Goal: Task Accomplishment & Management: Complete application form

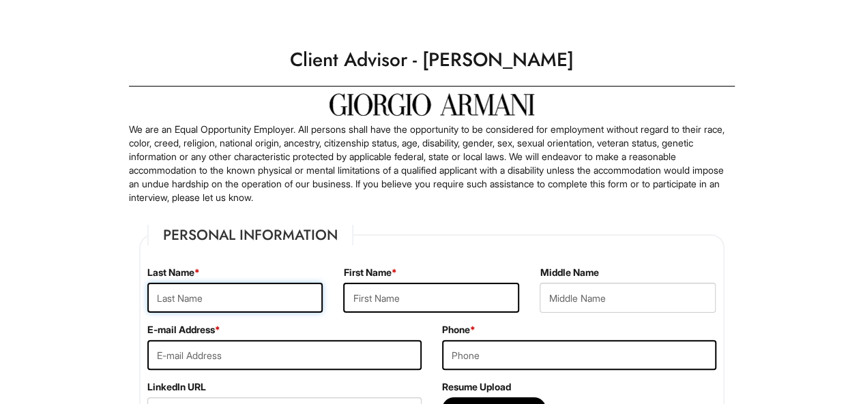
click at [165, 298] on input "text" at bounding box center [235, 298] width 176 height 30
type input "Johnson"
type input "Corbin"
type input "Cortez"
type input "corbinjohnson641@gmail.com"
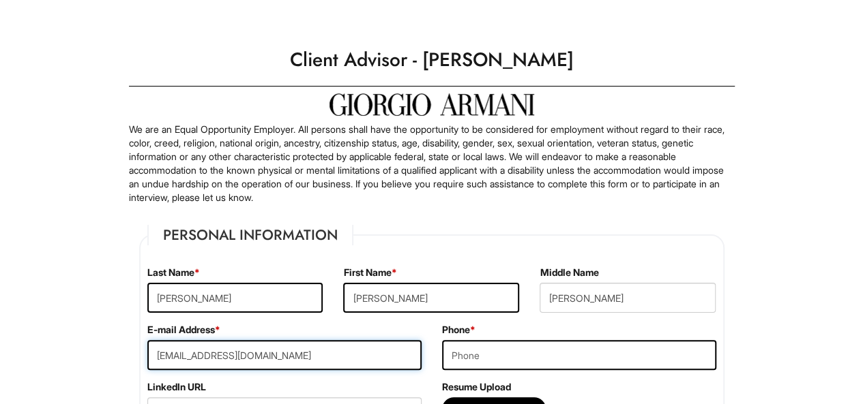
type input "7734586797"
type input "16743 Clyde Avenue"
type input "South Holland"
select select "IL"
type input "60473"
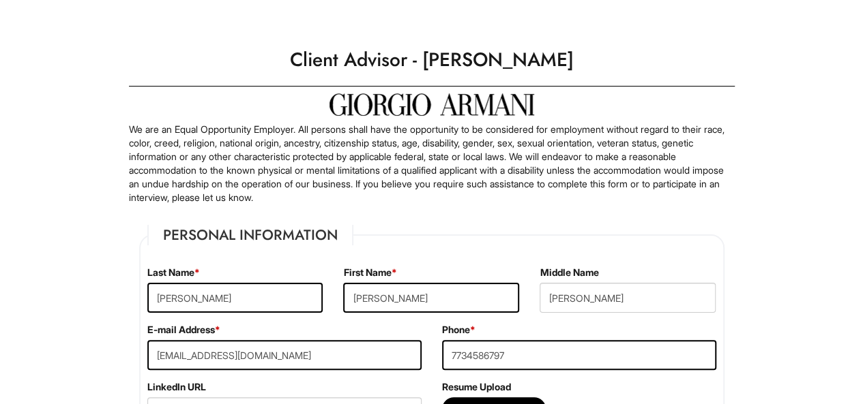
select select "United States of America"
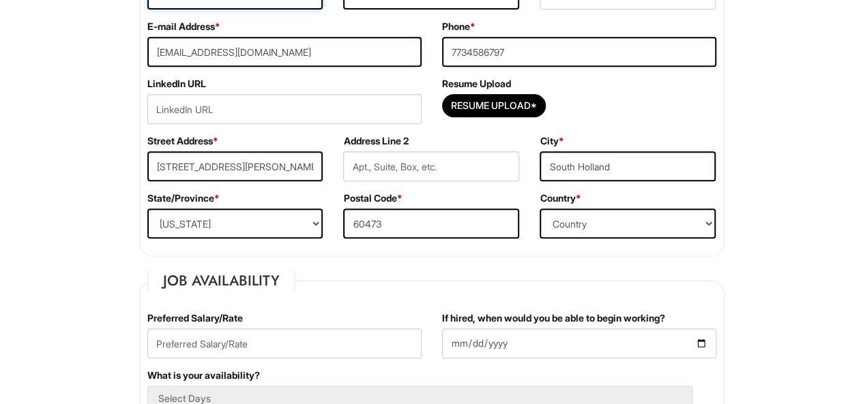
scroll to position [307, 0]
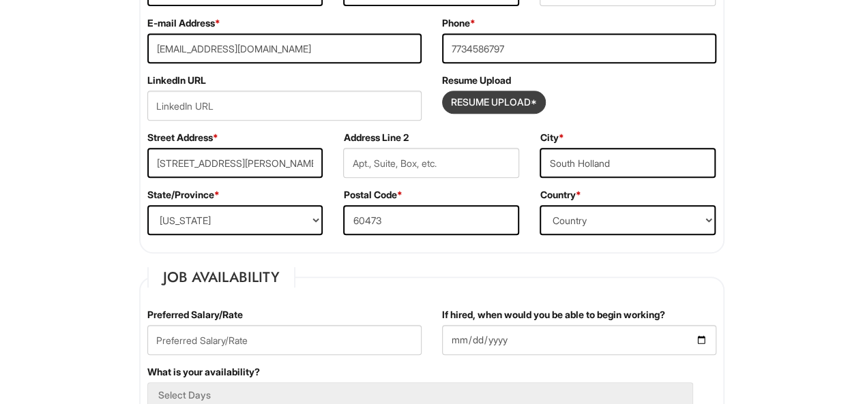
drag, startPoint x: 505, startPoint y: 116, endPoint x: 501, endPoint y: 108, distance: 8.5
click at [501, 108] on div "Resume Upload*" at bounding box center [579, 106] width 274 height 30
click at [501, 108] on input "Resume Upload*" at bounding box center [494, 102] width 102 height 22
type input "C:\fakepath\Document 1.pdf"
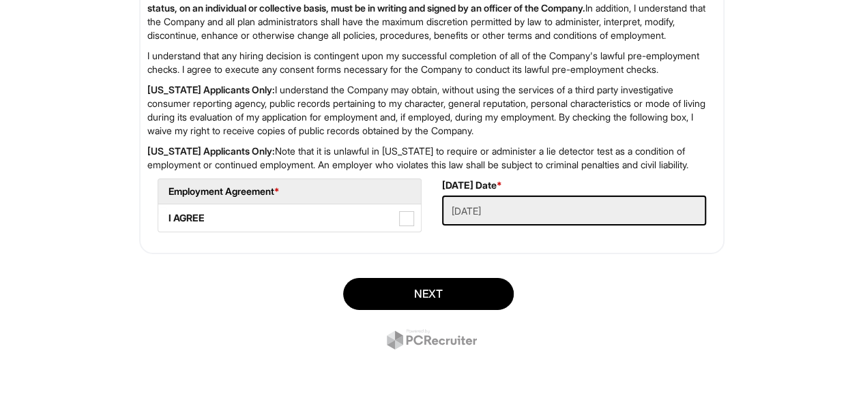
scroll to position [2308, 0]
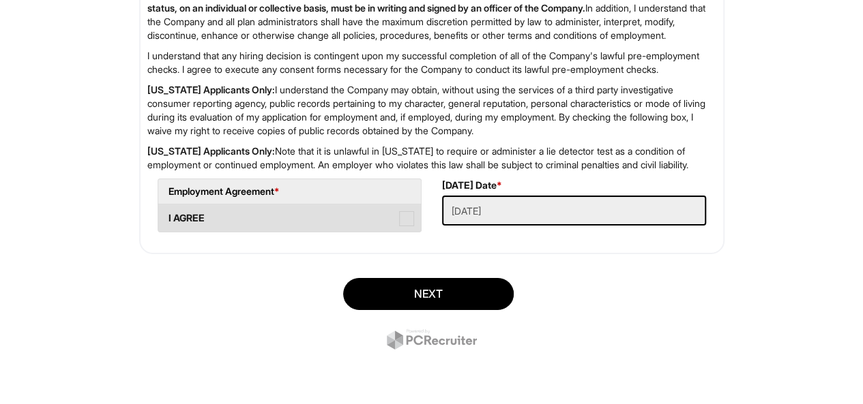
click at [409, 222] on span at bounding box center [406, 218] width 15 height 15
click at [167, 216] on AGREE "I AGREE" at bounding box center [162, 211] width 9 height 9
checkbox AGREE "true"
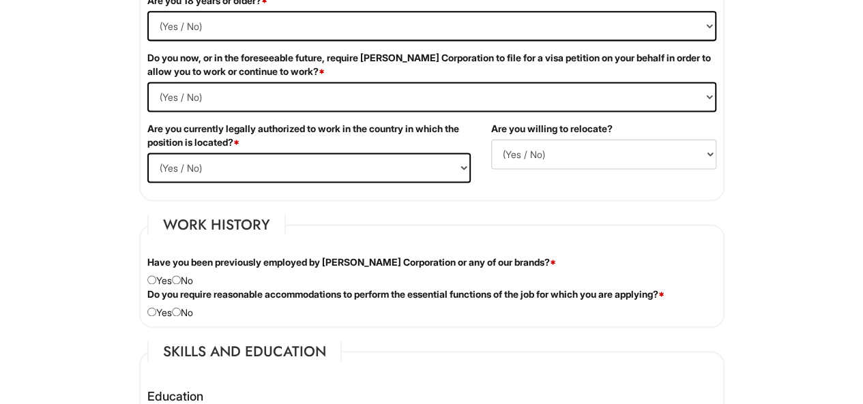
scroll to position [927, 0]
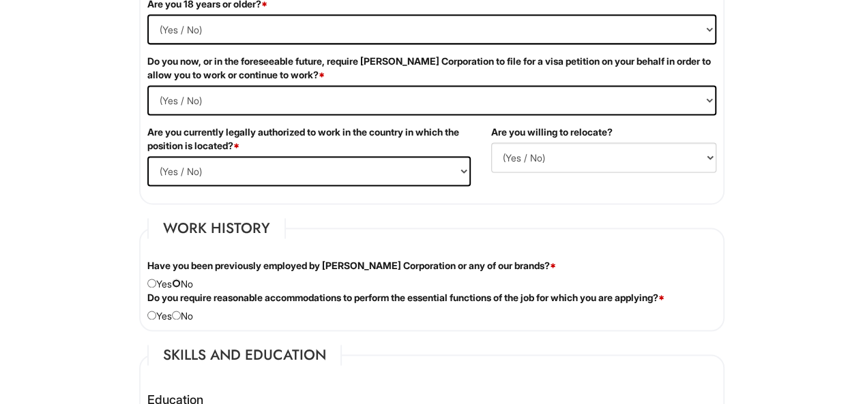
click at [181, 279] on input "radio" at bounding box center [176, 283] width 9 height 9
radio input "true"
click at [148, 313] on input "radio" at bounding box center [151, 315] width 9 height 9
radio input "true"
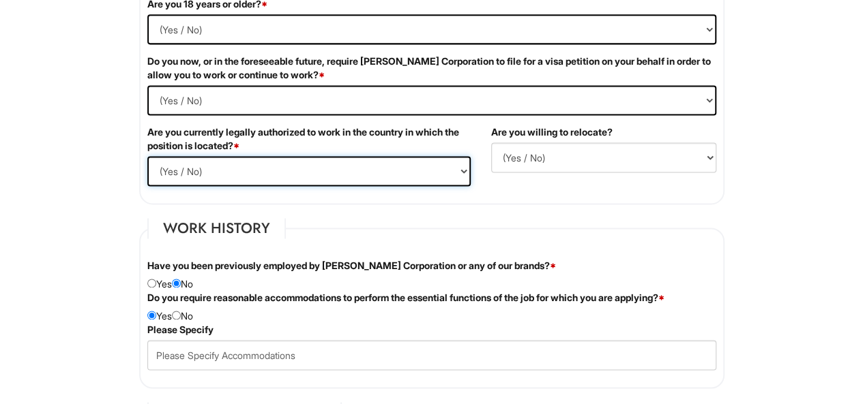
click at [239, 164] on select "(Yes / No) Yes No" at bounding box center [308, 171] width 323 height 30
select select "Yes"
click at [147, 156] on select "(Yes / No) Yes No" at bounding box center [308, 171] width 323 height 30
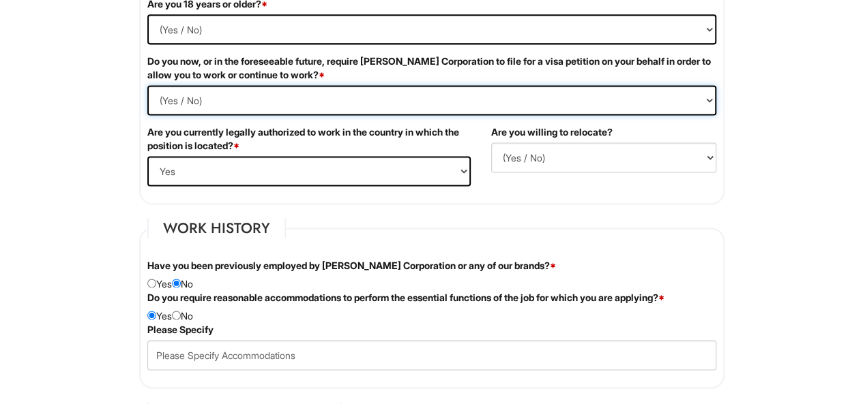
click at [270, 89] on Required "(Yes / No) Yes No" at bounding box center [431, 100] width 569 height 30
select Required "Yes"
click at [147, 85] on Required "(Yes / No) Yes No" at bounding box center [431, 100] width 569 height 30
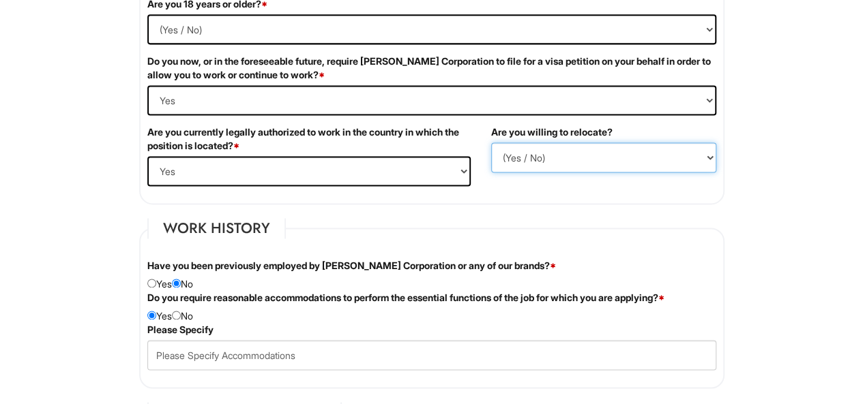
click at [511, 148] on select "(Yes / No) No Yes" at bounding box center [603, 158] width 225 height 30
select select "Y"
click at [491, 143] on select "(Yes / No) No Yes" at bounding box center [603, 158] width 225 height 30
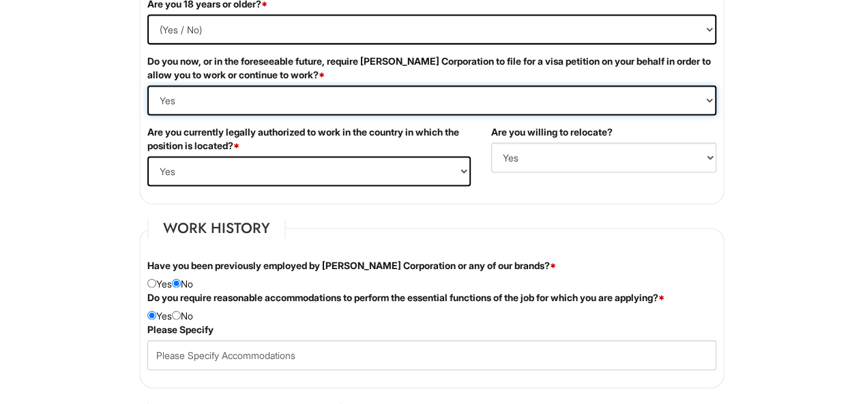
click at [271, 100] on Required "(Yes / No) Yes No" at bounding box center [431, 100] width 569 height 30
select Required "No"
click at [147, 85] on Required "(Yes / No) Yes No" at bounding box center [431, 100] width 569 height 30
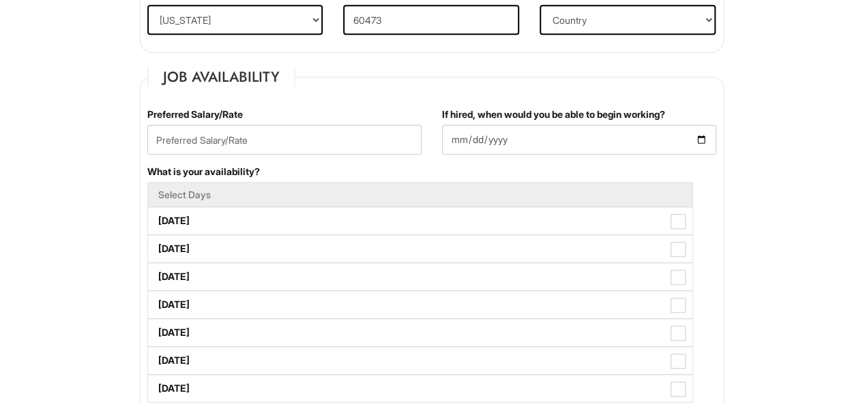
scroll to position [498, 0]
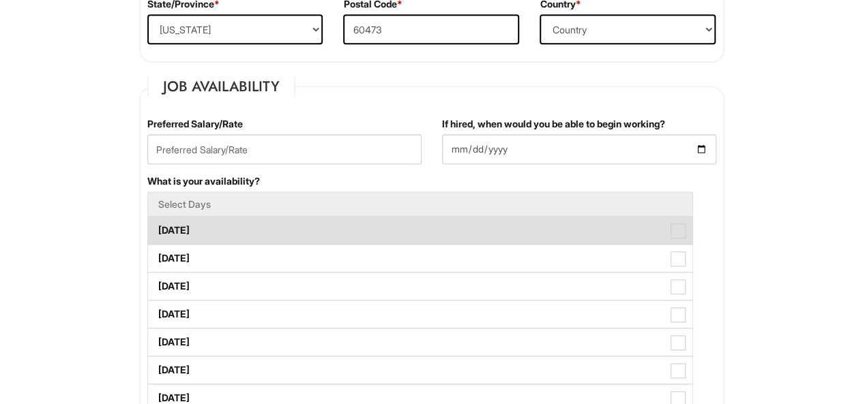
click at [672, 236] on span at bounding box center [677, 231] width 15 height 15
click at [157, 228] on Available_Monday "Monday" at bounding box center [152, 224] width 9 height 9
checkbox Available_Monday "true"
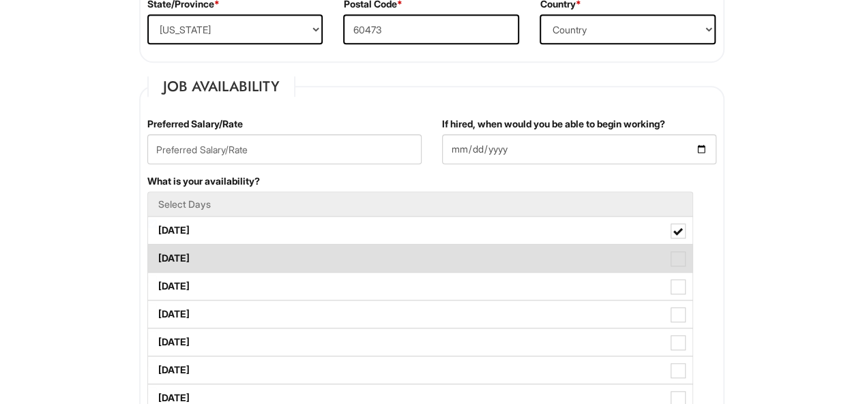
click at [679, 261] on span at bounding box center [677, 259] width 15 height 15
click at [157, 256] on Available_Tuesday "Tuesday" at bounding box center [152, 252] width 9 height 9
checkbox Available_Tuesday "true"
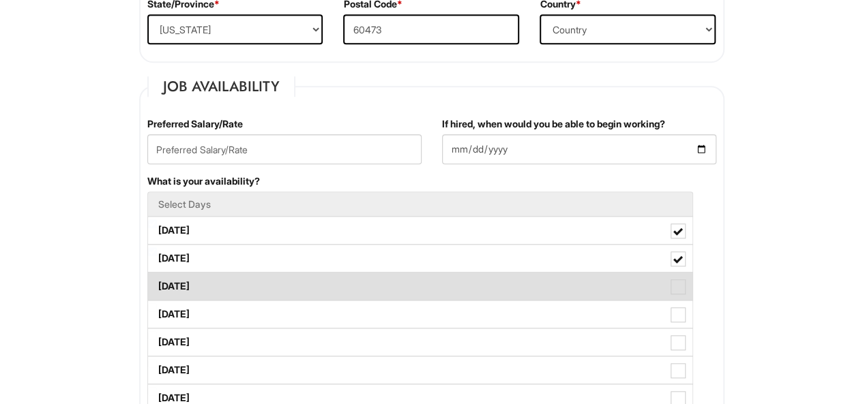
click at [677, 278] on label "Wednesday" at bounding box center [420, 286] width 544 height 27
click at [157, 278] on Available_Wednesday "Wednesday" at bounding box center [152, 280] width 9 height 9
checkbox Available_Wednesday "true"
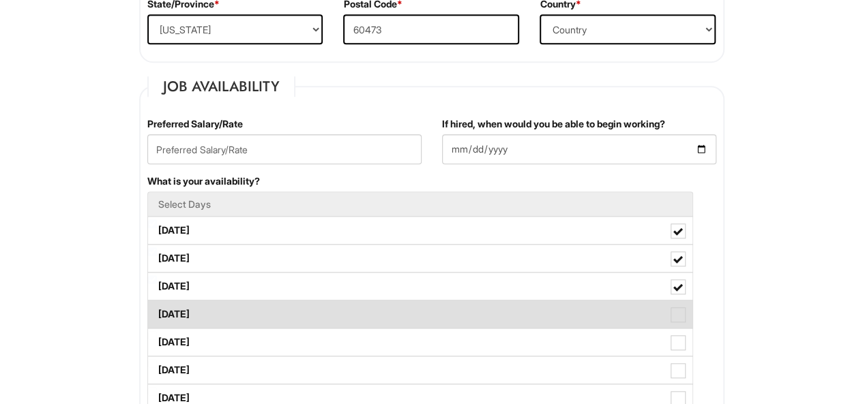
click at [677, 310] on span at bounding box center [677, 315] width 15 height 15
click at [157, 310] on Available_Thursday "Thursday" at bounding box center [152, 307] width 9 height 9
checkbox Available_Thursday "true"
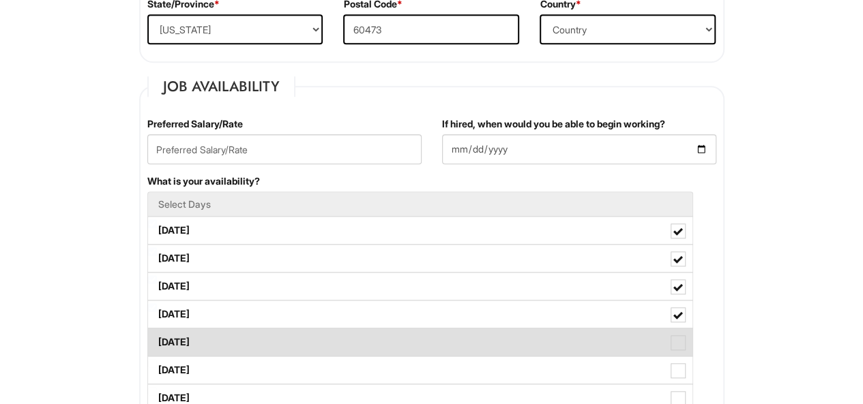
click at [677, 339] on span at bounding box center [677, 343] width 15 height 15
click at [157, 339] on Available_Friday "Friday" at bounding box center [152, 335] width 9 height 9
checkbox Available_Friday "true"
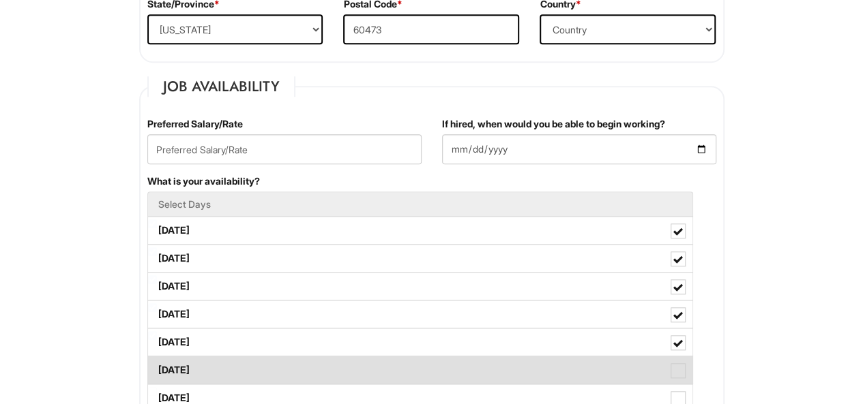
click at [678, 375] on span at bounding box center [677, 370] width 15 height 15
click at [157, 368] on Available_Saturday "Saturday" at bounding box center [152, 363] width 9 height 9
checkbox Available_Saturday "true"
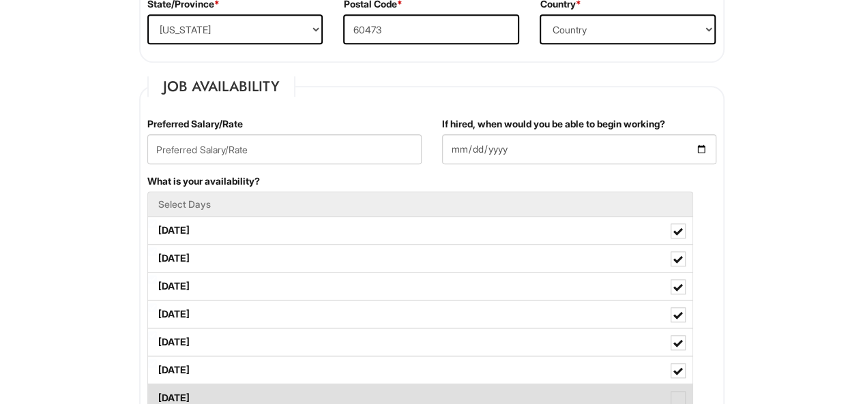
click at [677, 391] on span at bounding box center [677, 398] width 15 height 15
click at [157, 389] on Available_Sunday "Sunday" at bounding box center [152, 391] width 9 height 9
checkbox Available_Sunday "true"
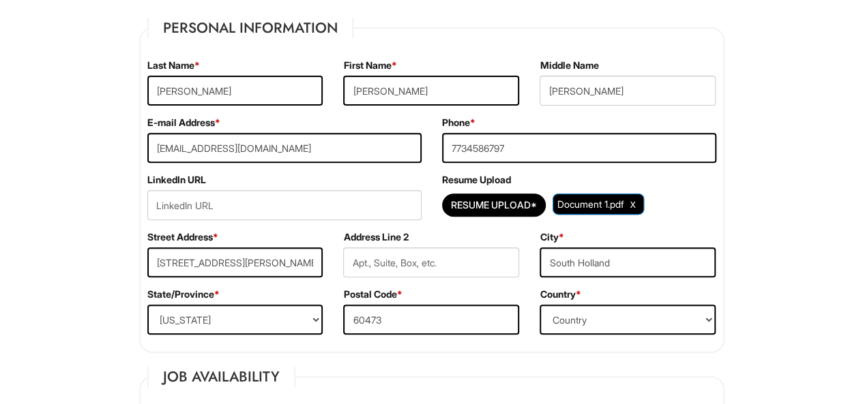
scroll to position [205, 0]
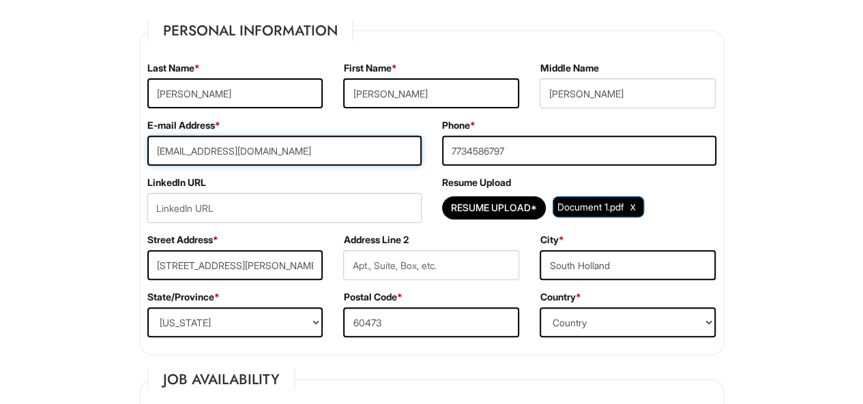
click at [231, 157] on input "corbinjohnson641@gmail.com" at bounding box center [284, 151] width 274 height 30
type input "corbinjohnson331@gmail.com"
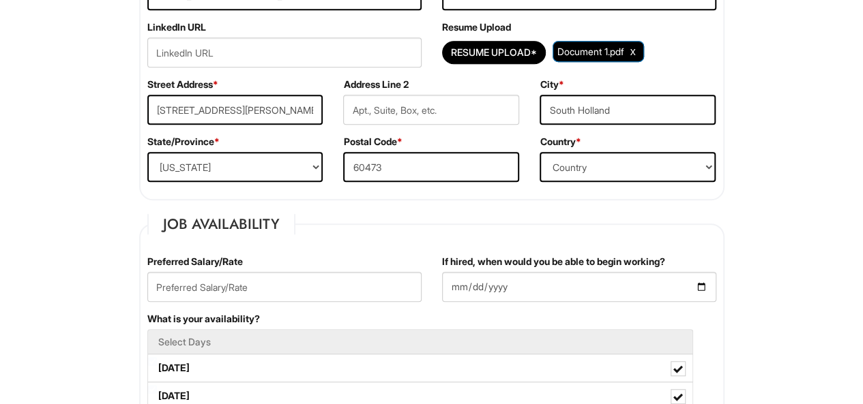
scroll to position [477, 0]
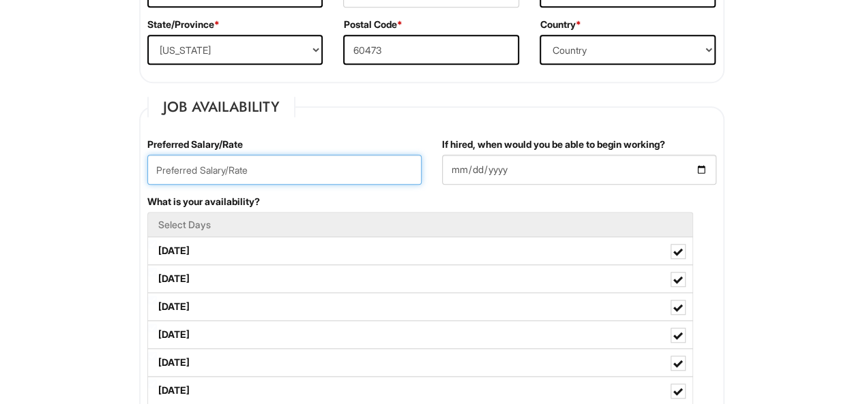
click at [248, 167] on input "text" at bounding box center [284, 170] width 274 height 30
type input "15.00 an hour or more."
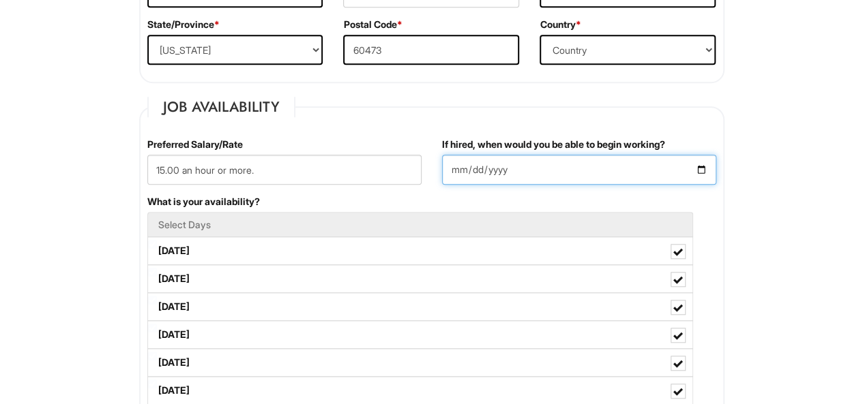
click at [707, 174] on input "If hired, when would you be able to begin working?" at bounding box center [579, 170] width 274 height 30
click at [700, 168] on input "If hired, when would you be able to begin working?" at bounding box center [579, 170] width 274 height 30
type input "2025-08-12"
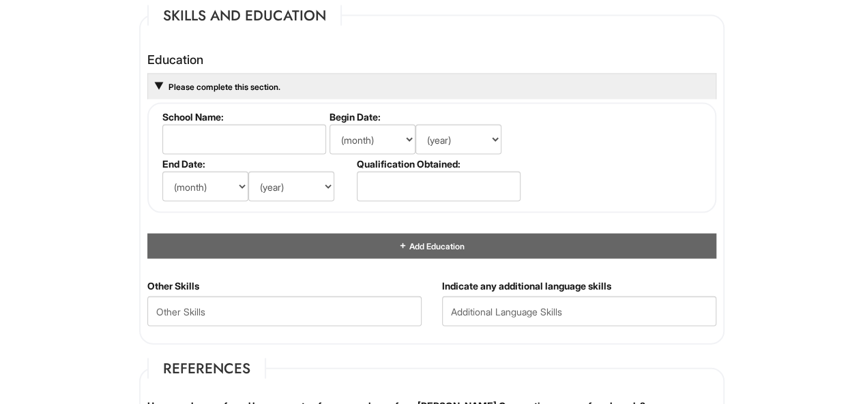
scroll to position [1330, 0]
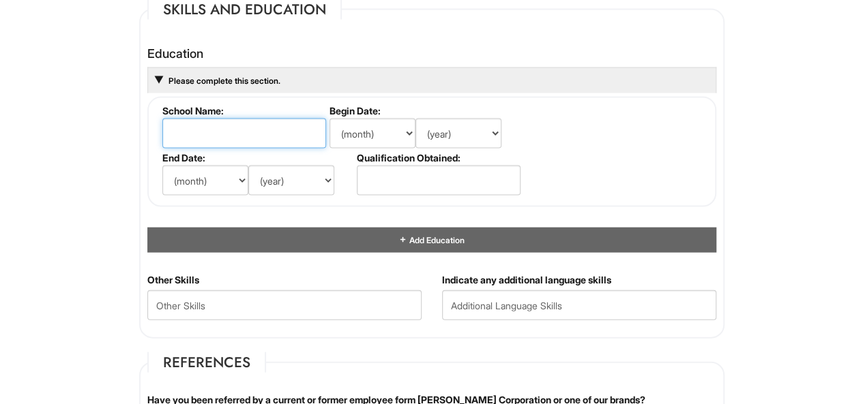
click at [226, 123] on input "text" at bounding box center [244, 134] width 164 height 30
type input "CICS Longwood Academy"
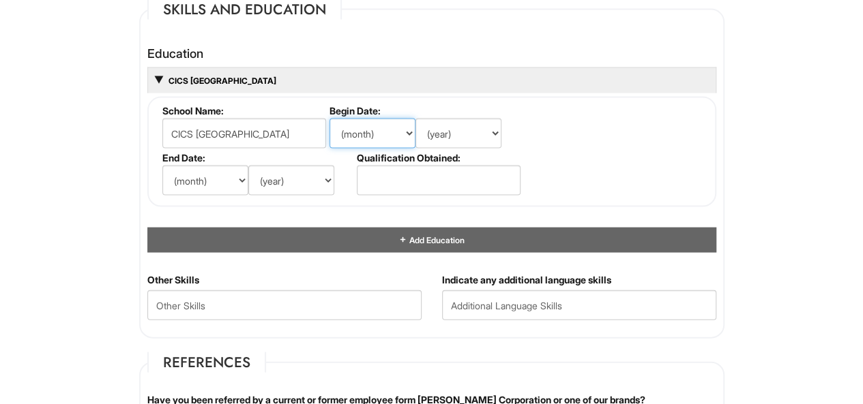
click at [351, 133] on select "(month) Jan Feb Mar Apr May Jun Jul Aug Sep Oct Nov Dec" at bounding box center [372, 134] width 86 height 30
select select "8"
click at [329, 119] on select "(month) Jan Feb Mar Apr May Jun Jul Aug Sep Oct Nov Dec" at bounding box center [372, 134] width 86 height 30
click at [458, 136] on select "(year) 2029 2028 2027 2026 2025 2024 2023 2022 2021 2020 2019 2018 2017 2016 20…" at bounding box center [458, 134] width 86 height 30
click at [415, 119] on select "(year) 2029 2028 2027 2026 2025 2024 2023 2022 2021 2020 2019 2018 2017 2016 20…" at bounding box center [458, 134] width 86 height 30
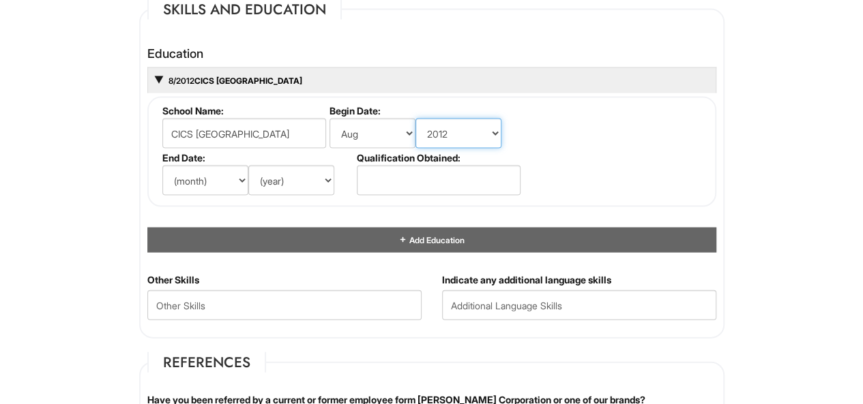
click at [458, 136] on select "(year) 2029 2028 2027 2026 2025 2024 2023 2022 2021 2020 2019 2018 2017 2016 20…" at bounding box center [458, 134] width 86 height 30
select select "2008"
click at [415, 119] on select "(year) 2029 2028 2027 2026 2025 2024 2023 2022 2021 2020 2019 2018 2017 2016 20…" at bounding box center [458, 134] width 86 height 30
click at [293, 177] on select "(year) 2029 2028 2027 2026 2025 2024 2023 2022 2021 2020 2019 2018 2017 2016 20…" at bounding box center [291, 181] width 86 height 30
select select "2012"
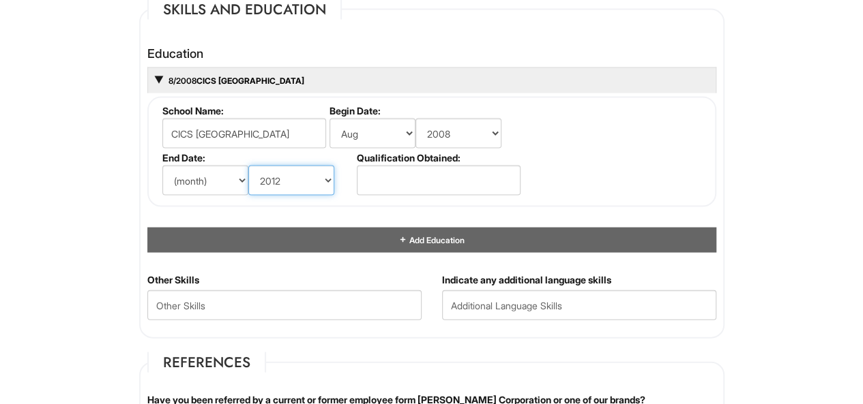
click at [248, 166] on select "(year) 2029 2028 2027 2026 2025 2024 2023 2022 2021 2020 2019 2018 2017 2016 20…" at bounding box center [291, 181] width 86 height 30
click at [173, 175] on select "(month) Jan Feb Mar Apr May Jun Jul Aug Sep Oct Nov Dec" at bounding box center [205, 181] width 86 height 30
select select "6"
click at [162, 166] on select "(month) Jan Feb Mar Apr May Jun Jul Aug Sep Oct Nov Dec" at bounding box center [205, 181] width 86 height 30
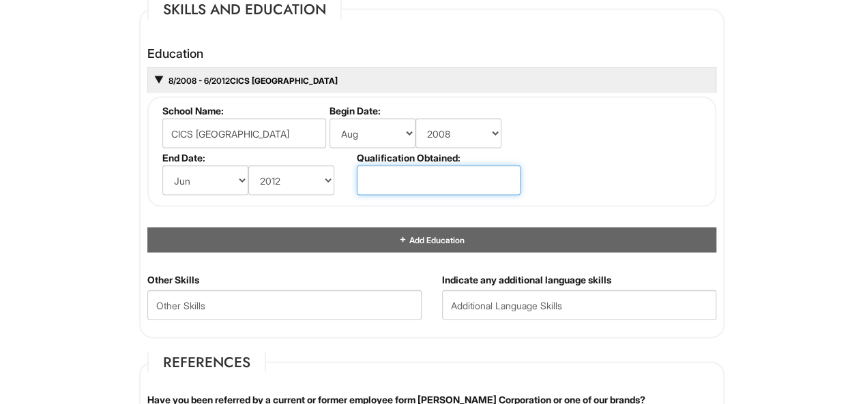
click at [368, 171] on input "text" at bounding box center [439, 181] width 164 height 30
type input "High School Diploma"
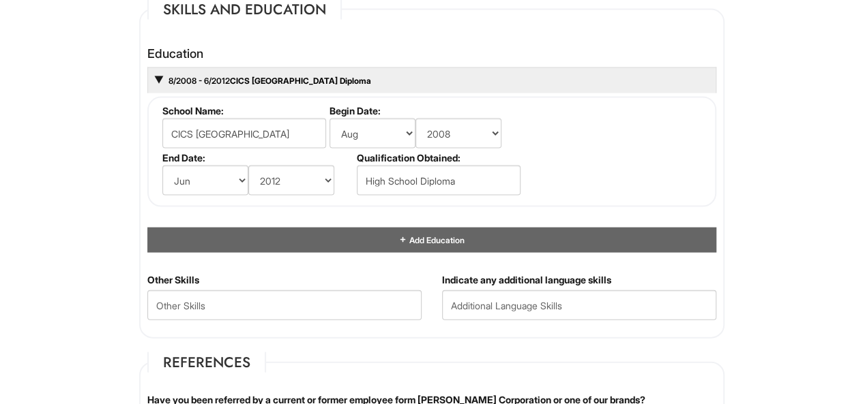
click at [42, 237] on html "Please Complete This Form 1 2 3 Client Advisor - Giorgio Armani PLEASE COMPLETE…" at bounding box center [431, 31] width 863 height 2722
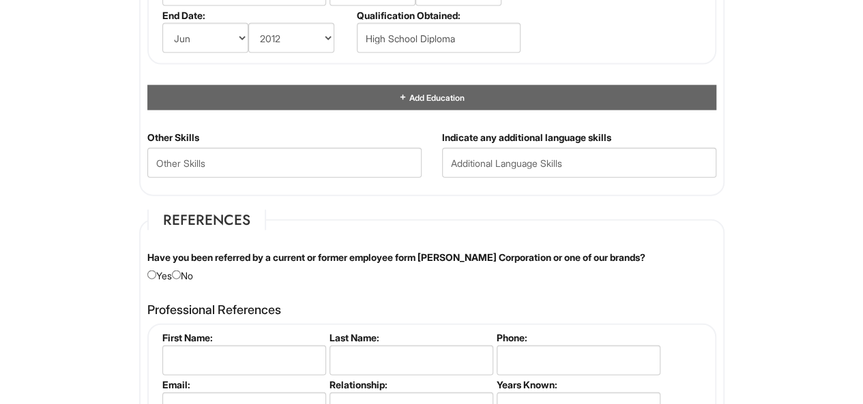
scroll to position [1630, 0]
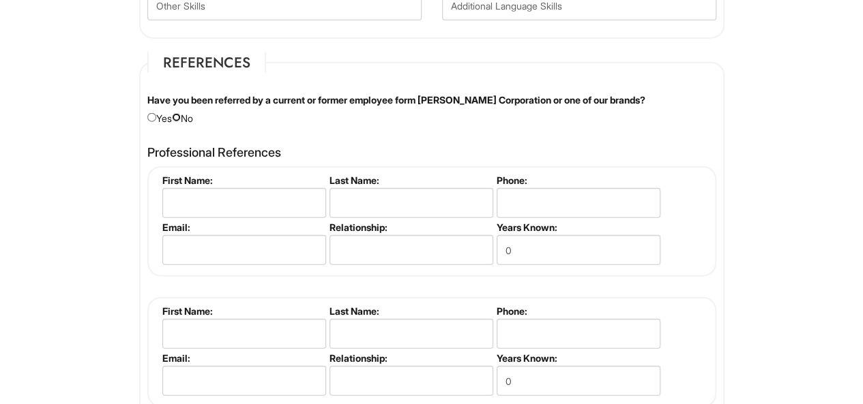
click at [181, 115] on input "radio" at bounding box center [176, 117] width 9 height 9
radio input "true"
click at [188, 203] on input "text" at bounding box center [244, 203] width 164 height 30
type input "Lumond"
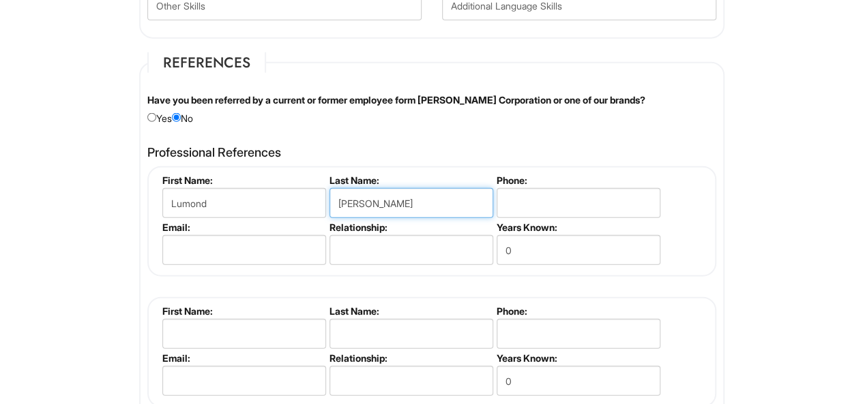
type input "Johnson"
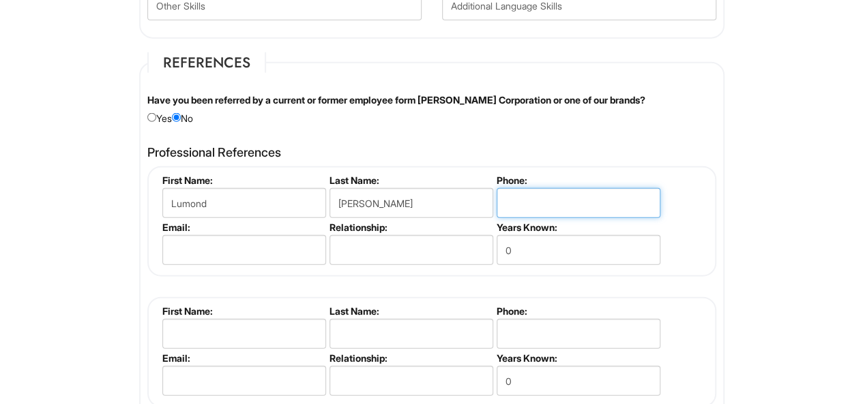
click at [563, 196] on input "tel" at bounding box center [578, 203] width 164 height 30
type input "7732206838"
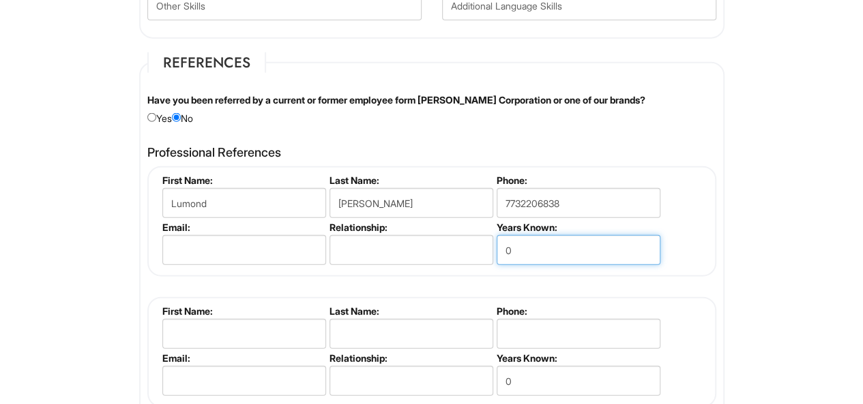
click at [541, 243] on input "0" at bounding box center [578, 250] width 164 height 30
type input "31"
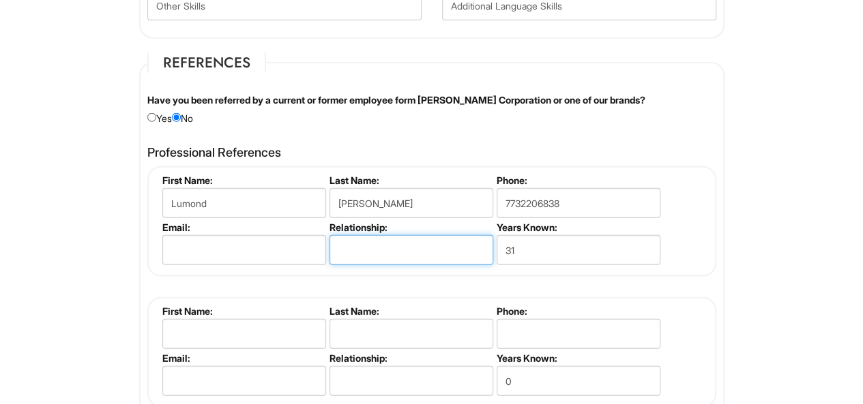
click at [387, 242] on input "text" at bounding box center [411, 250] width 164 height 30
type input "Father"
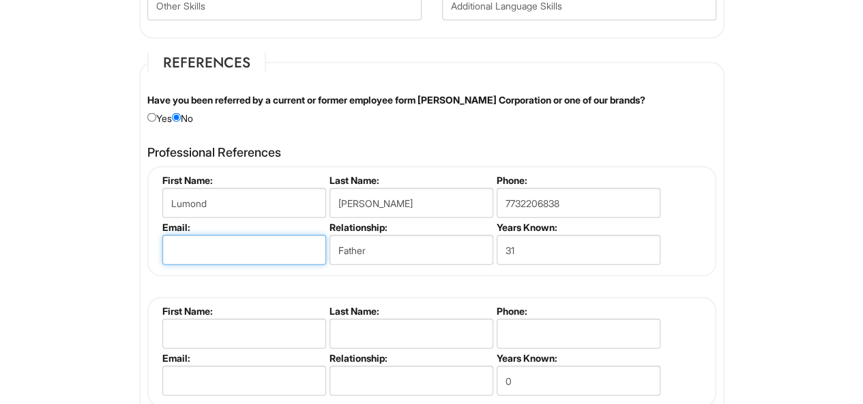
click at [279, 242] on input "email" at bounding box center [244, 250] width 164 height 30
type input "c"
type input "l"
type input "phpi200405@gmail.com"
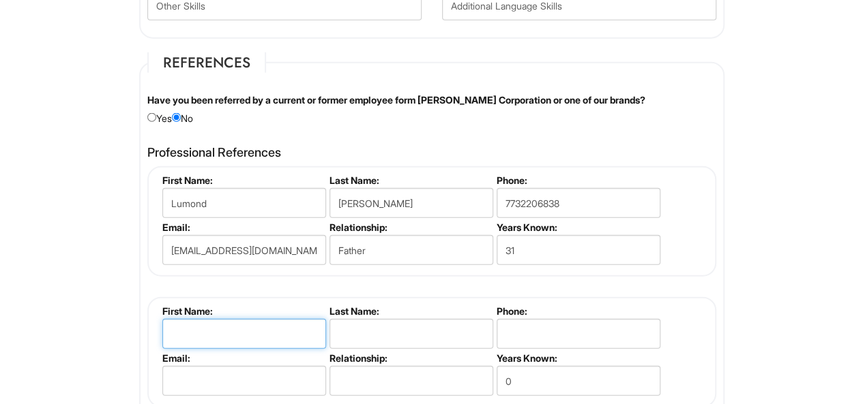
click at [218, 325] on input "text" at bounding box center [244, 334] width 164 height 30
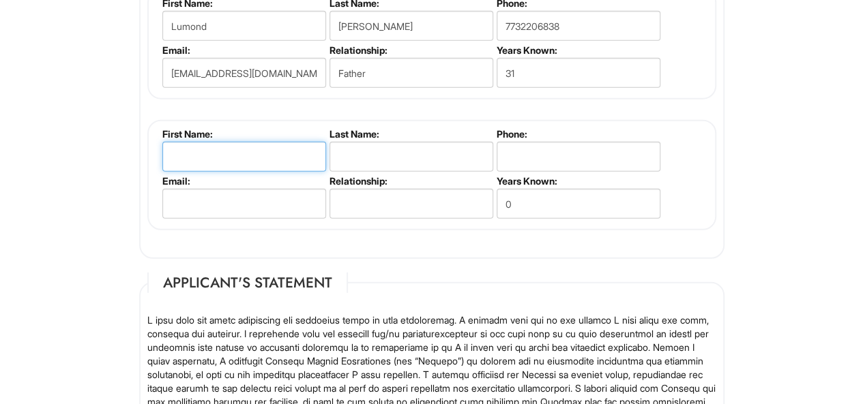
scroll to position [1787, 0]
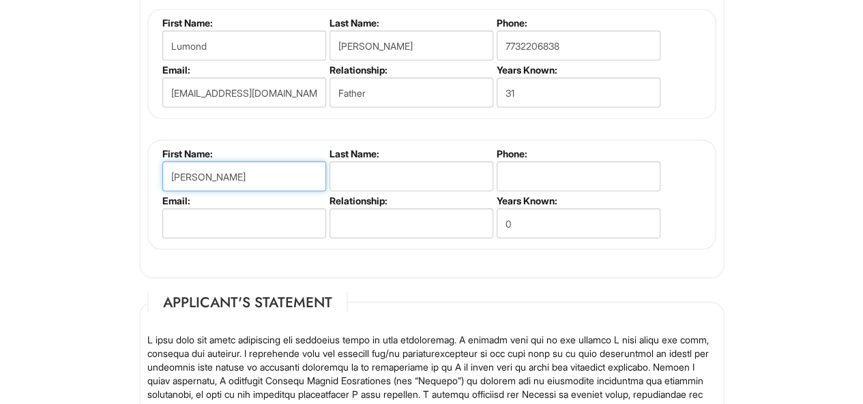
type input "Anthony Cunnigan"
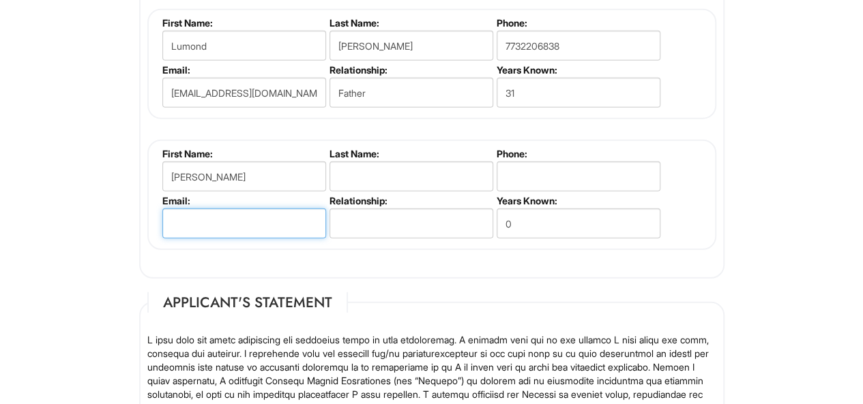
click at [254, 218] on input "email" at bounding box center [244, 224] width 164 height 30
type input "N/A"
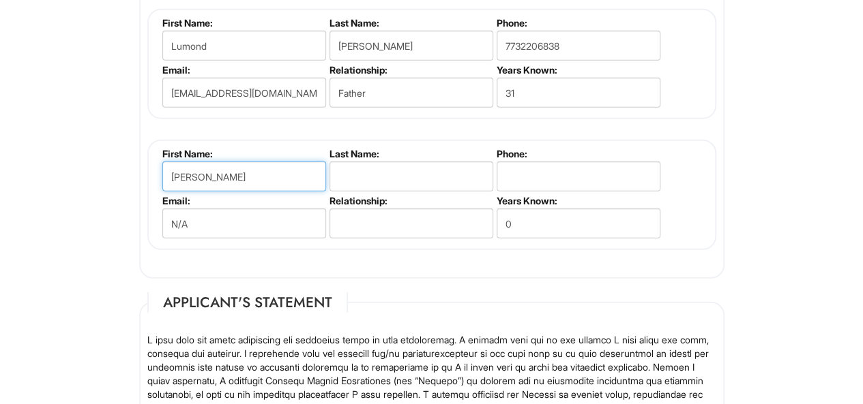
click at [270, 181] on input "Anthony Cunnigan" at bounding box center [244, 177] width 164 height 30
type input "Anthony"
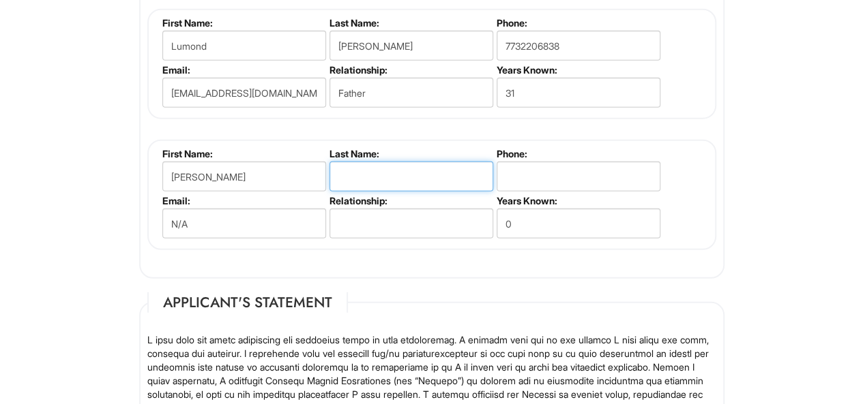
click at [384, 167] on input "text" at bounding box center [411, 177] width 164 height 30
type input "Cunnigan"
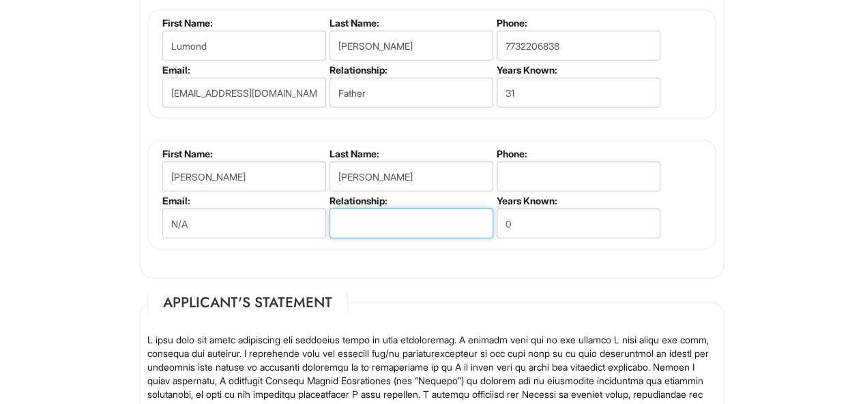
click at [351, 220] on input "text" at bounding box center [411, 224] width 164 height 30
type input "G"
click at [391, 226] on input "Manager/" at bounding box center [411, 224] width 164 height 30
type input "Manager/Supervisor"
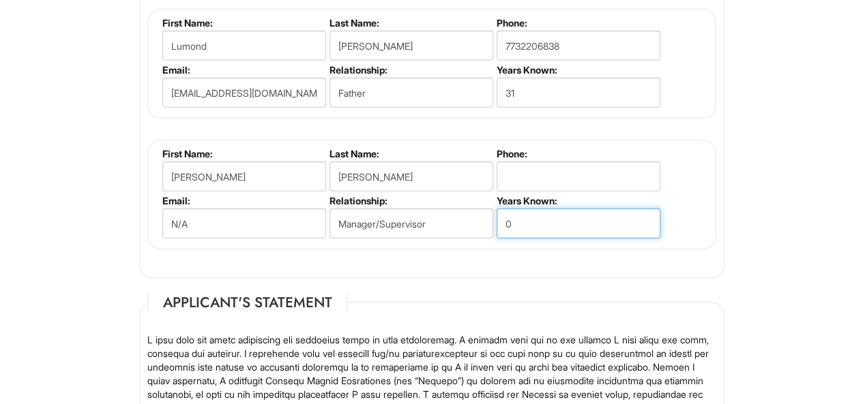
click at [524, 224] on input "0" at bounding box center [578, 224] width 164 height 30
type input "8"
type input "5"
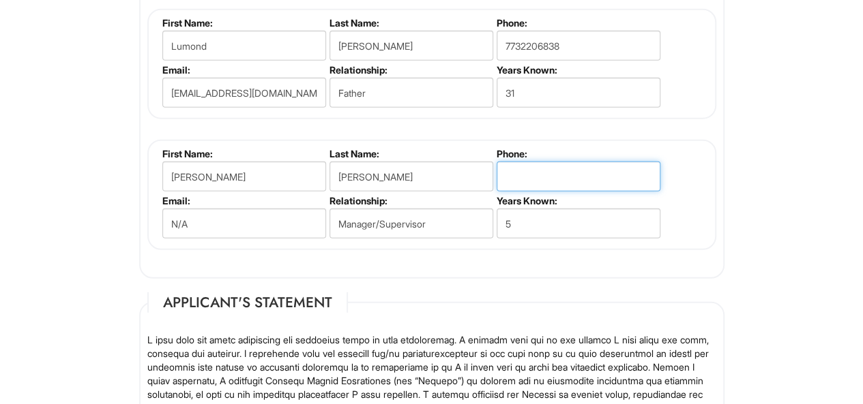
click at [510, 173] on input "tel" at bounding box center [578, 177] width 164 height 30
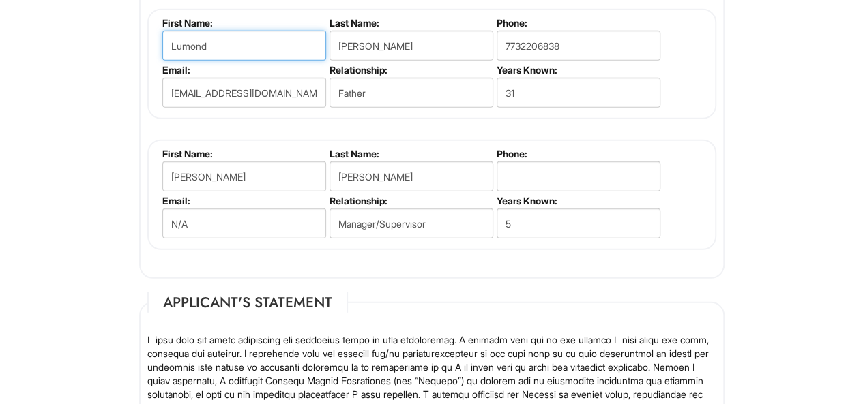
click at [265, 43] on input "Lumond" at bounding box center [244, 46] width 164 height 30
type input "Lavira"
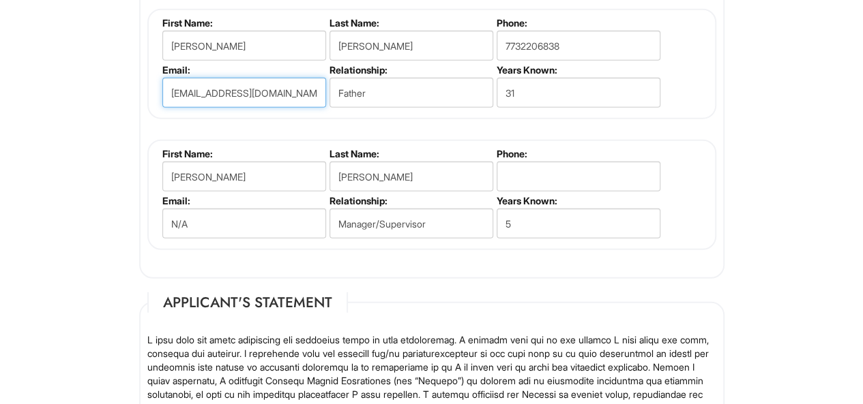
click at [300, 88] on input "phpi200405@gmail.com" at bounding box center [244, 93] width 164 height 30
type input "p"
type input "laviraj@gmail.com"
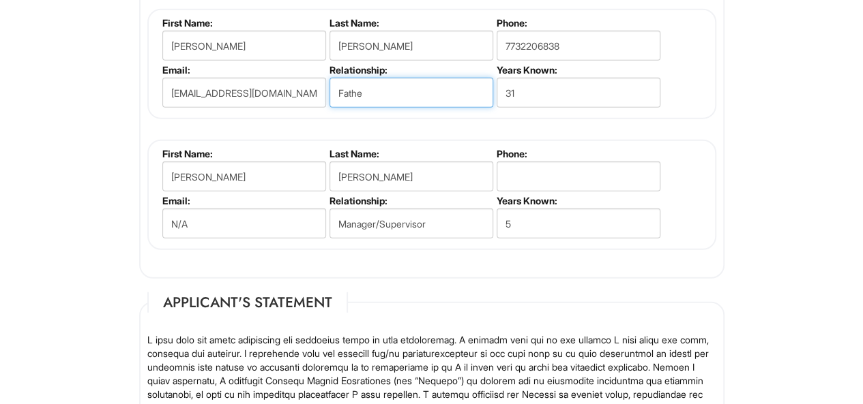
click at [400, 88] on input "Fathe" at bounding box center [411, 93] width 164 height 30
type input "F"
type input "Sister"
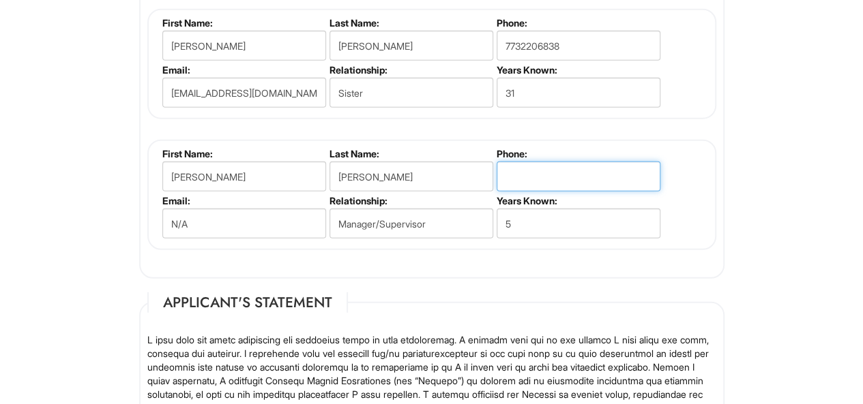
click at [537, 175] on input "tel" at bounding box center [578, 177] width 164 height 30
paste input "3359 Chicago Rd, South Chicago"
type input "3"
click at [567, 175] on input "tel" at bounding box center [578, 177] width 164 height 30
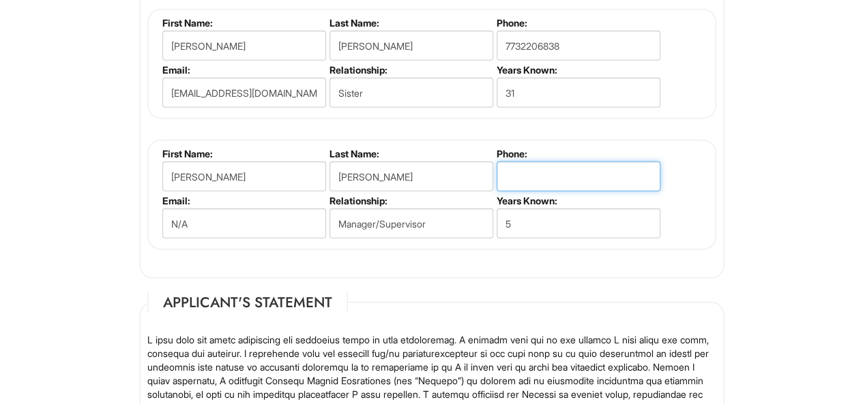
paste input "(708) 754-3353"
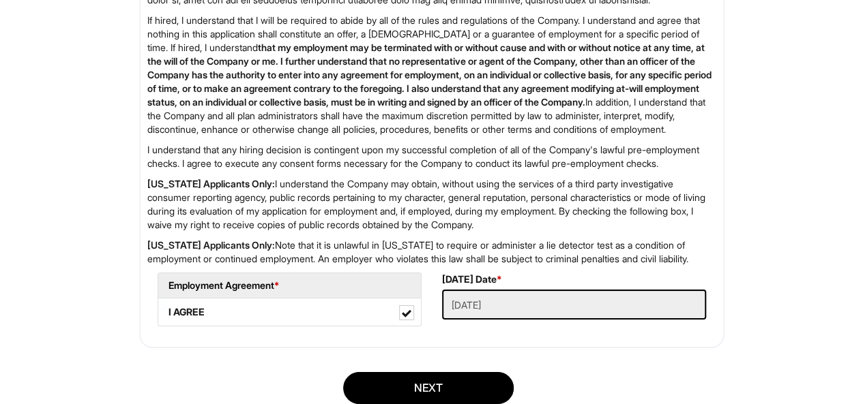
scroll to position [2365, 0]
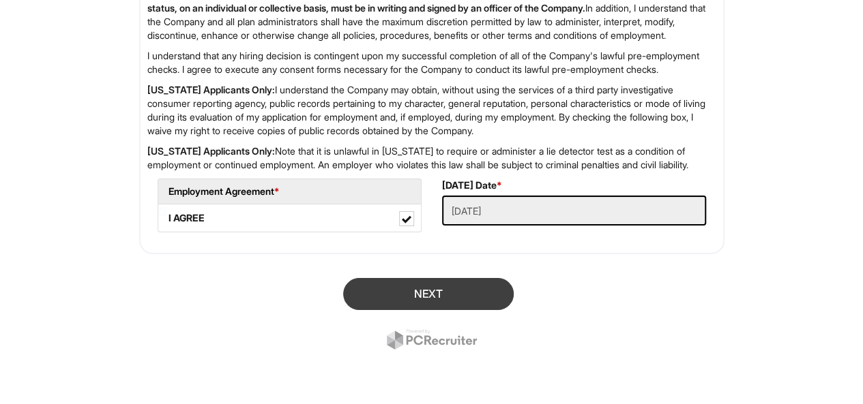
type input "(708) 754-3353"
click at [440, 303] on button "Next" at bounding box center [428, 294] width 170 height 32
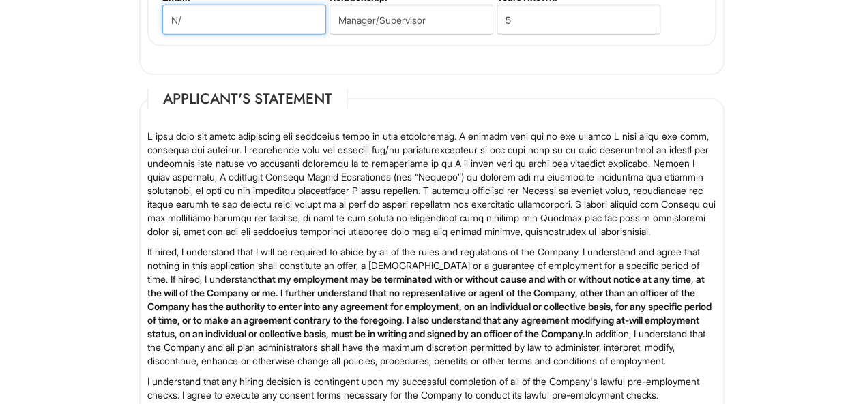
type input "N"
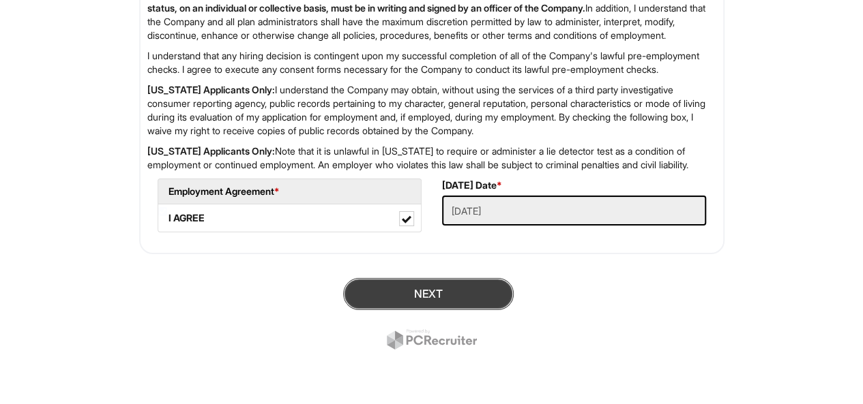
click at [381, 293] on button "Next" at bounding box center [428, 294] width 170 height 32
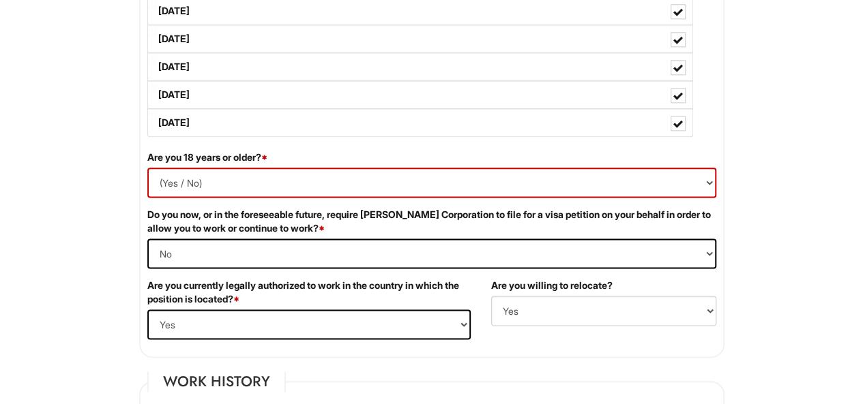
scroll to position [821, 0]
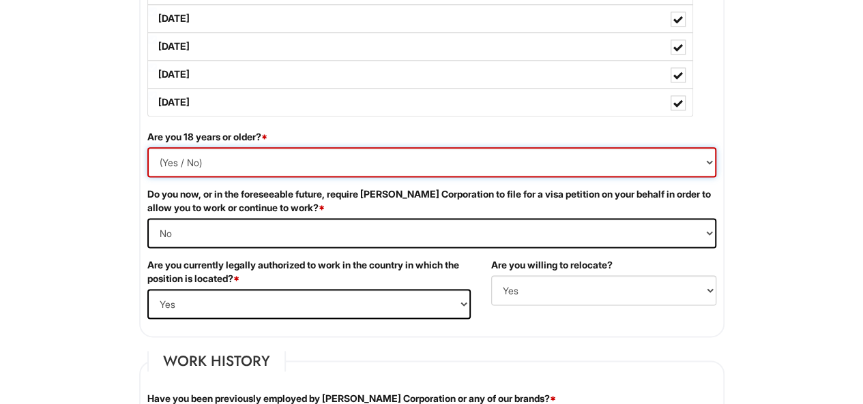
click at [537, 162] on select "(Yes / No) Yes No" at bounding box center [431, 162] width 569 height 30
select select "Yes"
click at [147, 147] on select "(Yes / No) Yes No" at bounding box center [431, 162] width 569 height 30
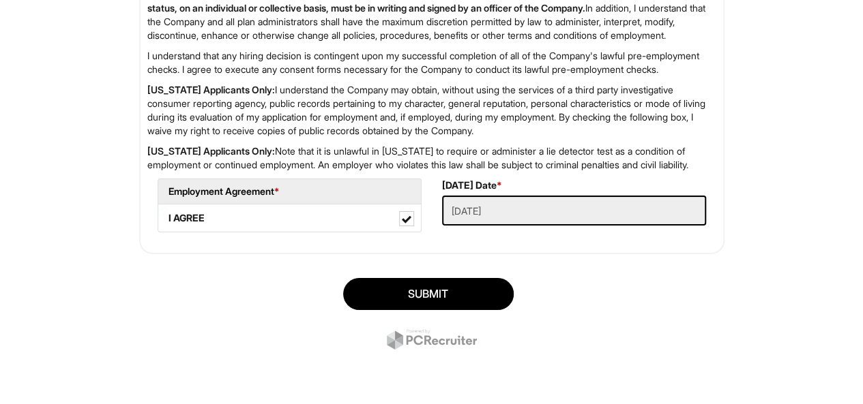
scroll to position [2392, 0]
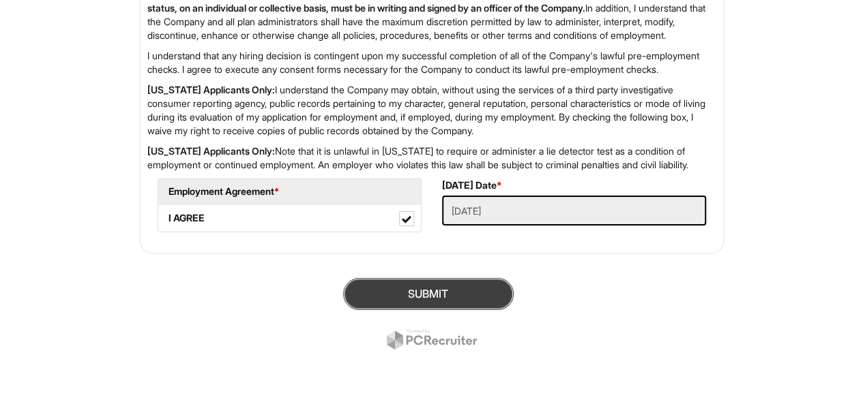
click at [426, 282] on button "SUBMIT" at bounding box center [428, 294] width 170 height 32
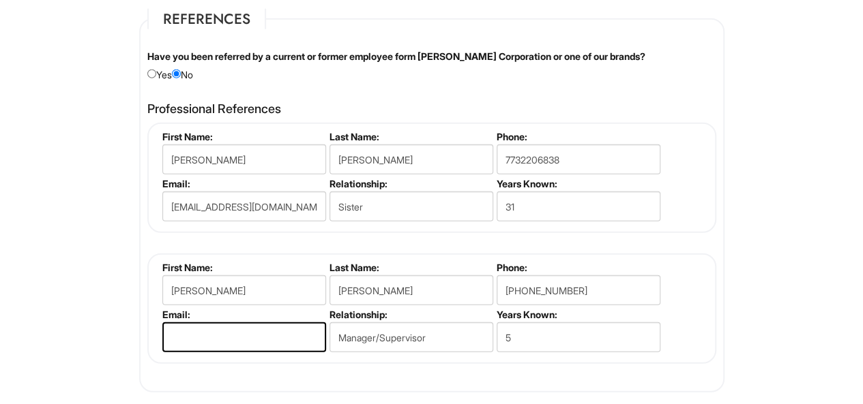
scroll to position [1708, 0]
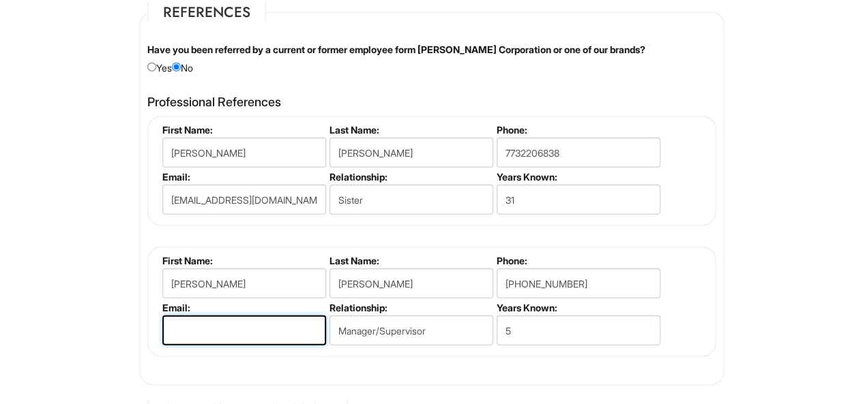
click at [188, 324] on input "email" at bounding box center [244, 331] width 164 height 30
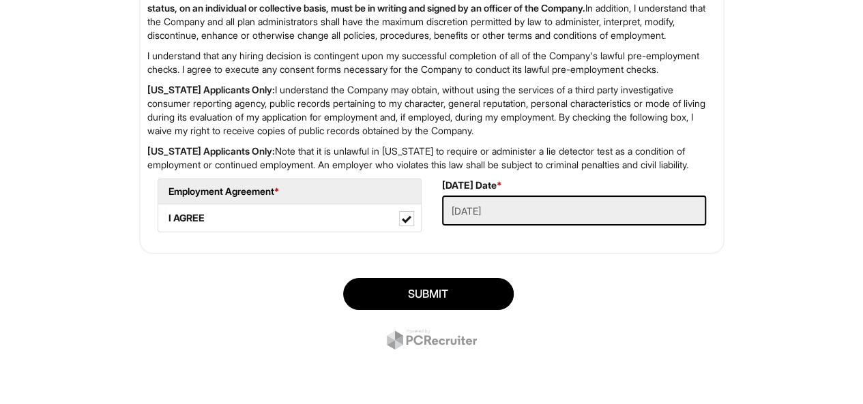
scroll to position [2392, 0]
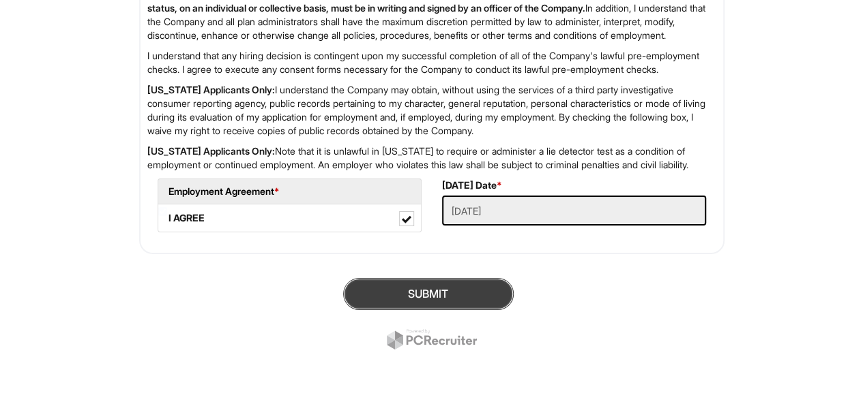
click at [423, 297] on button "SUBMIT" at bounding box center [428, 294] width 170 height 32
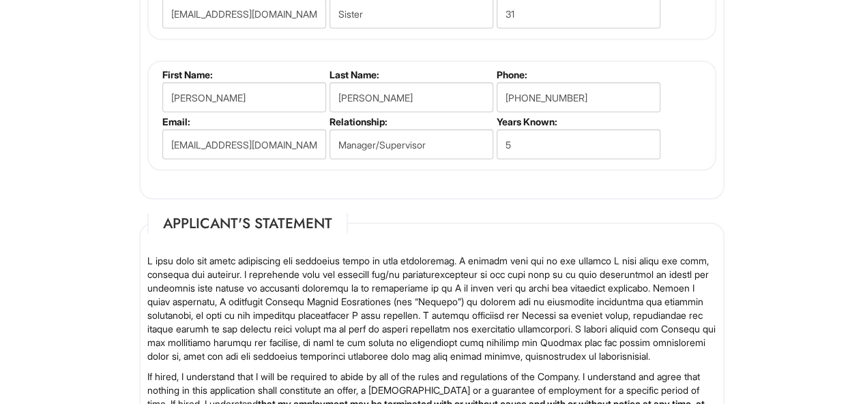
scroll to position [1797, 0]
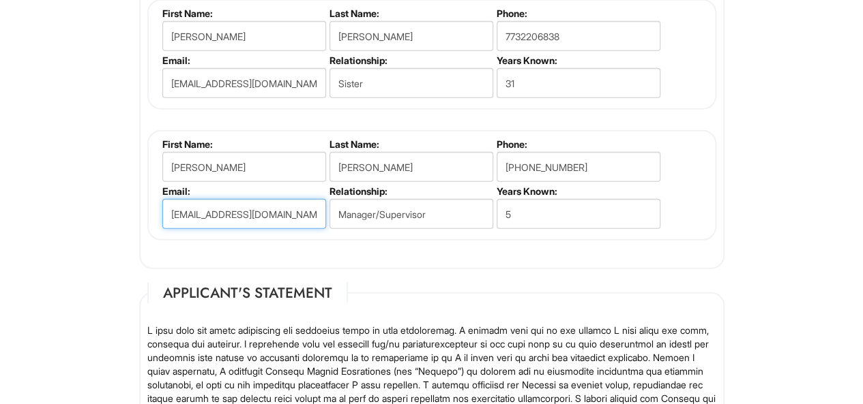
click at [202, 215] on input "aarons23@yahoo.com" at bounding box center [244, 214] width 164 height 30
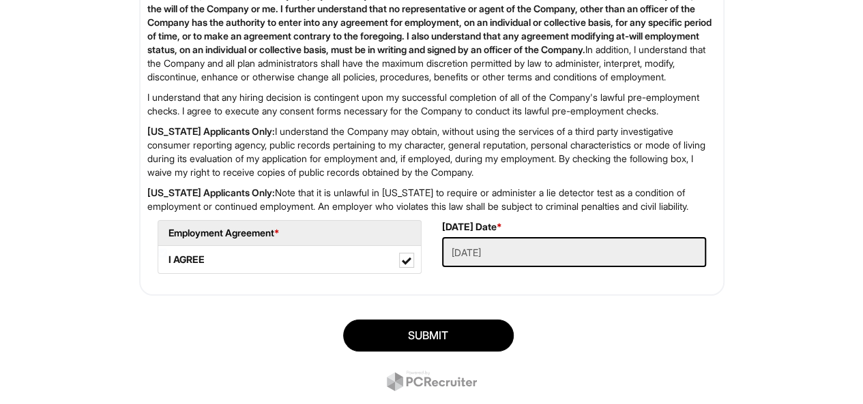
scroll to position [2365, 0]
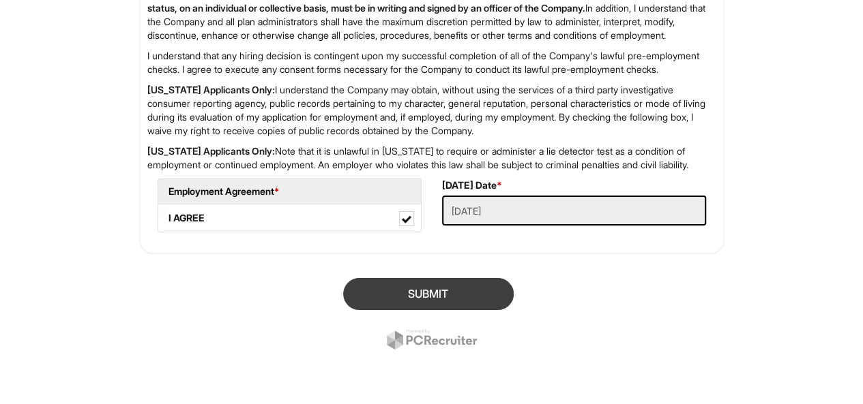
type input "anthonycunnigan23@yahoo.com"
click at [442, 290] on button "SUBMIT" at bounding box center [428, 294] width 170 height 32
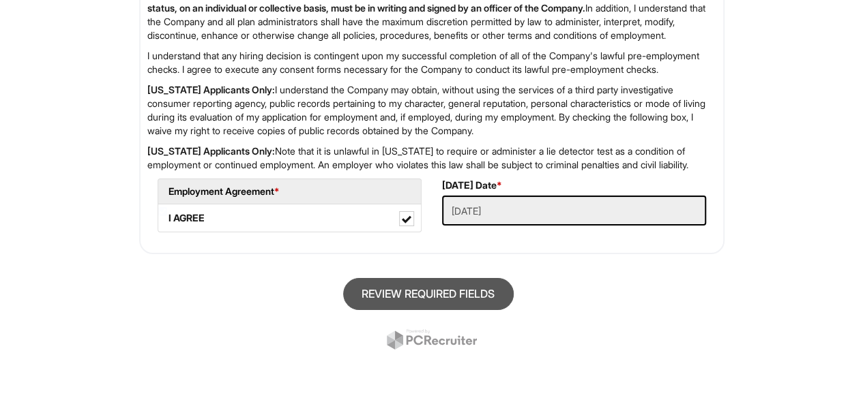
click at [411, 303] on div "Review Required Fields" at bounding box center [432, 315] width 606 height 95
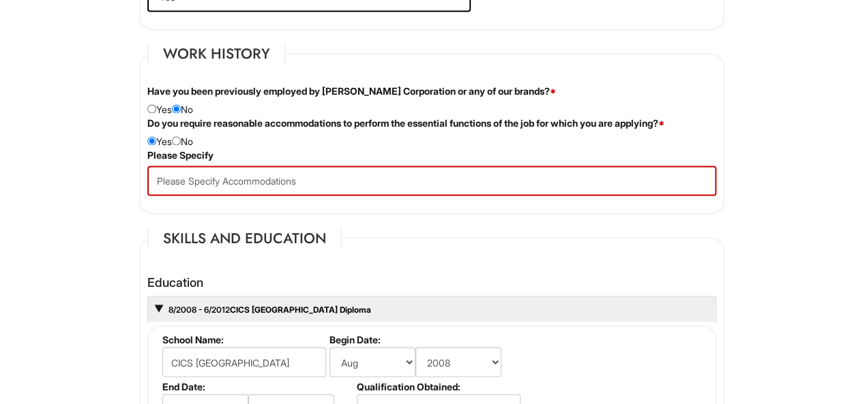
scroll to position [1098, 0]
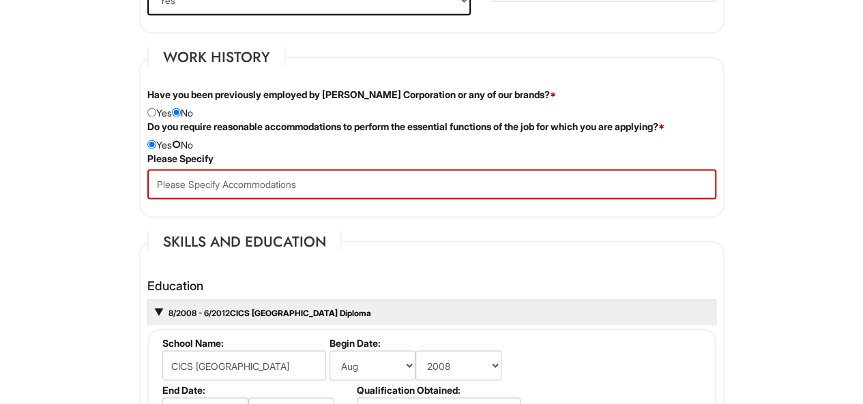
click at [181, 140] on input "radio" at bounding box center [176, 144] width 9 height 9
radio input "true"
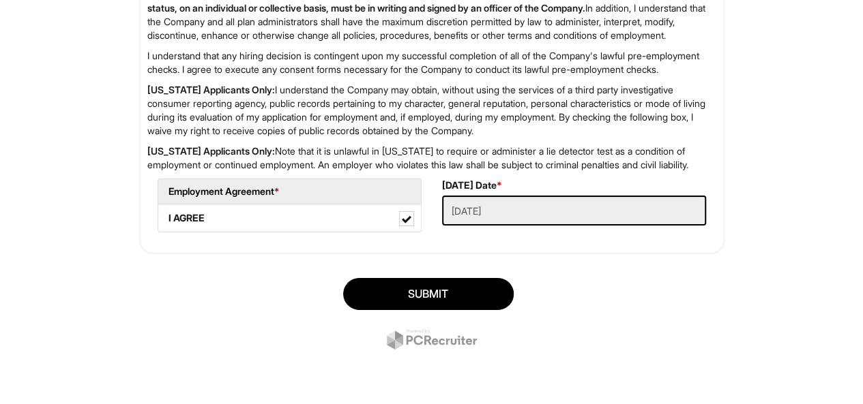
scroll to position [2308, 0]
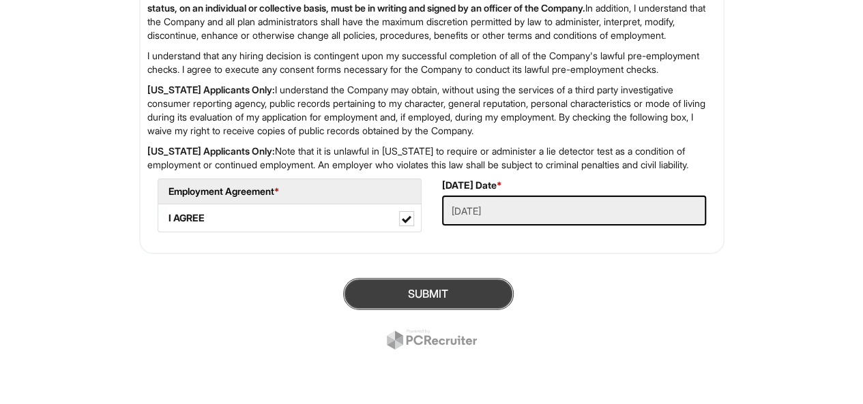
click at [398, 295] on button "SUBMIT" at bounding box center [428, 294] width 170 height 32
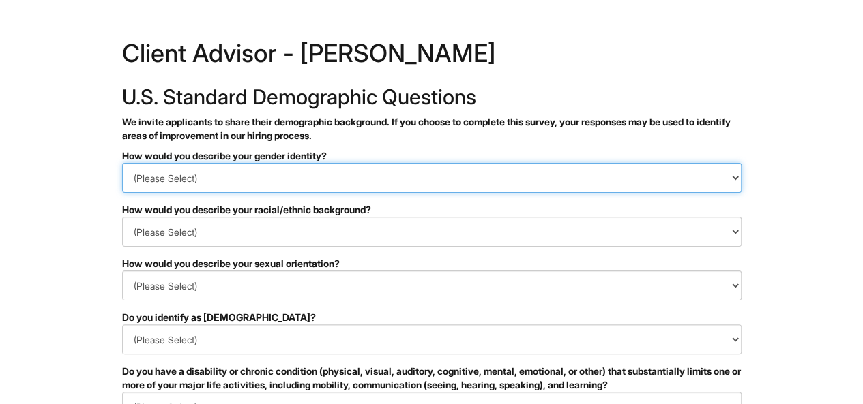
click at [203, 164] on select "(Please Select) Man Woman [DEMOGRAPHIC_DATA] I prefer to self-describe I don't …" at bounding box center [431, 178] width 619 height 30
select select "Man"
click at [122, 163] on select "(Please Select) Man Woman [DEMOGRAPHIC_DATA] I prefer to self-describe I don't …" at bounding box center [431, 178] width 619 height 30
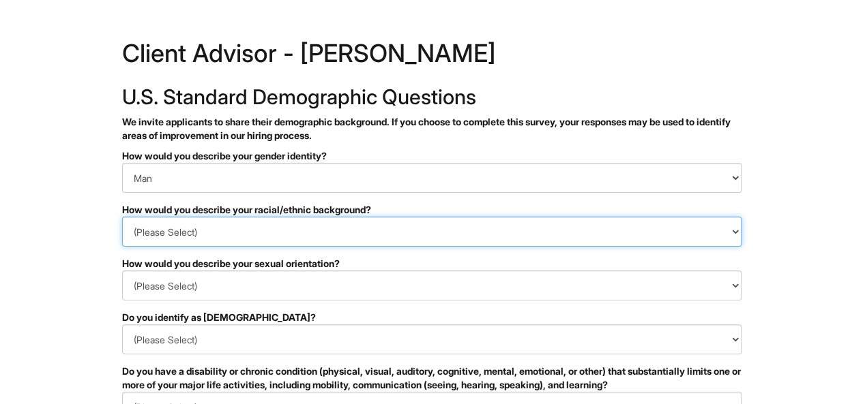
click at [174, 244] on select "(Please Select) [DEMOGRAPHIC_DATA] or of [DEMOGRAPHIC_DATA] descent [DEMOGRAPHI…" at bounding box center [431, 232] width 619 height 30
select select "Black or of [DEMOGRAPHIC_DATA] descent"
click at [122, 217] on select "(Please Select) [DEMOGRAPHIC_DATA] or of [DEMOGRAPHIC_DATA] descent [DEMOGRAPHI…" at bounding box center [431, 232] width 619 height 30
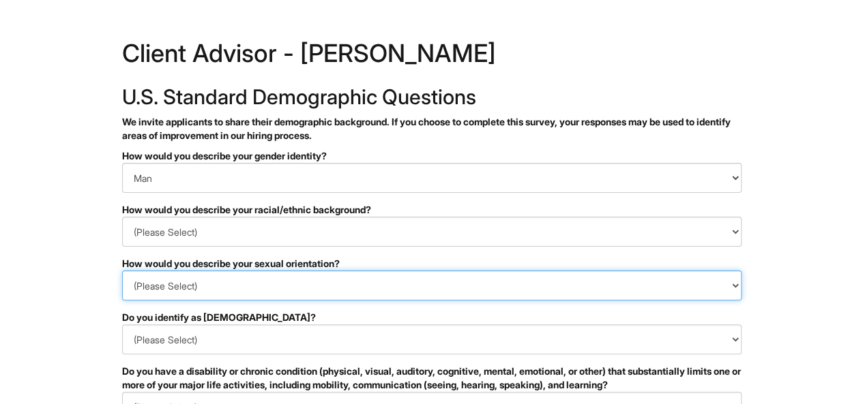
click at [146, 290] on select "(Please Select) [DEMOGRAPHIC_DATA] [DEMOGRAPHIC_DATA] and/or [DEMOGRAPHIC_DATA]…" at bounding box center [431, 286] width 619 height 30
select select "[DEMOGRAPHIC_DATA]"
click at [122, 271] on select "(Please Select) [DEMOGRAPHIC_DATA] [DEMOGRAPHIC_DATA] and/or [DEMOGRAPHIC_DATA]…" at bounding box center [431, 286] width 619 height 30
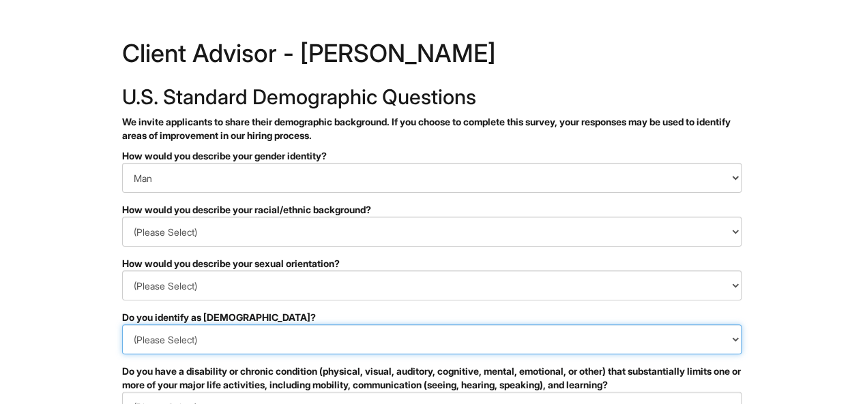
click at [146, 331] on select "(Please Select) Yes No I prefer to self-describe I don't wish to answer" at bounding box center [431, 340] width 619 height 30
select select "No"
click at [122, 325] on select "(Please Select) Yes No I prefer to self-describe I don't wish to answer" at bounding box center [431, 340] width 619 height 30
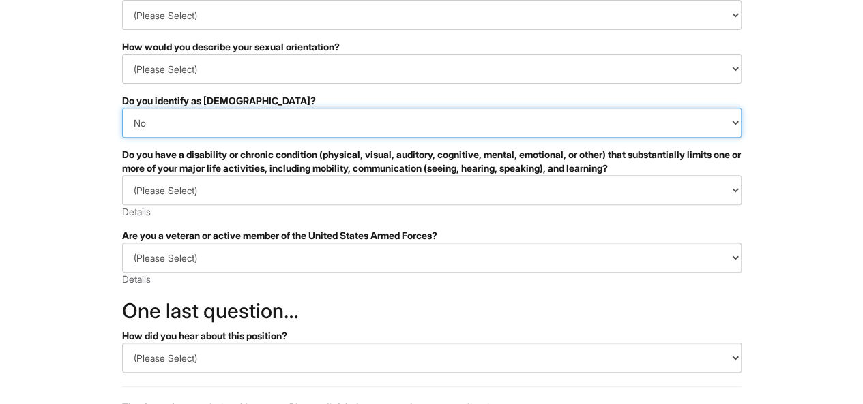
scroll to position [243, 0]
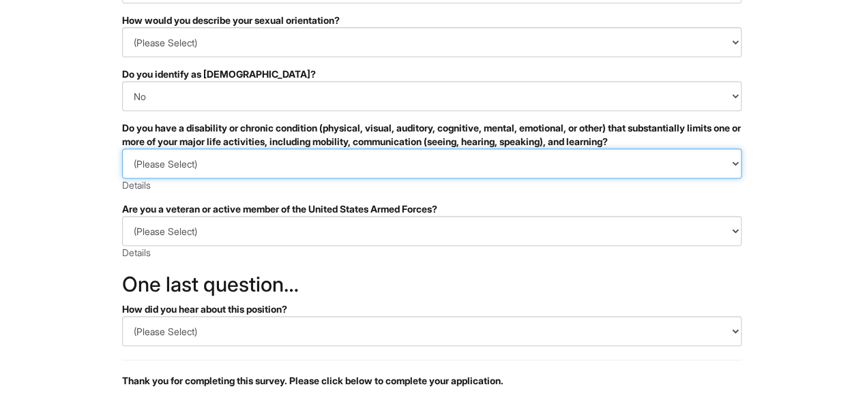
click at [312, 172] on select "(Please Select) YES, I HAVE A DISABILITY (or previously had a disability) NO, I…" at bounding box center [431, 164] width 619 height 30
select select "NO, I DON'T HAVE A DISABILITY"
click at [122, 149] on select "(Please Select) YES, I HAVE A DISABILITY (or previously had a disability) NO, I…" at bounding box center [431, 164] width 619 height 30
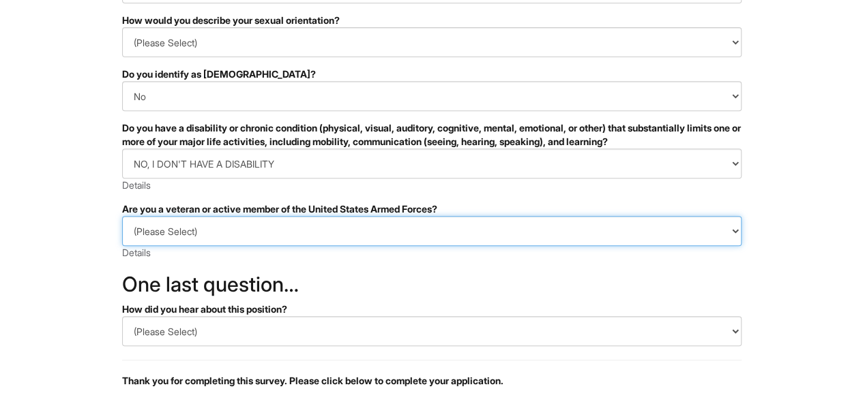
click at [237, 227] on select "(Please Select) I IDENTIFY AS ONE OR MORE OF THE CLASSIFICATIONS OF PROTECTED V…" at bounding box center [431, 231] width 619 height 30
select select "I AM NOT A PROTECTED VETERAN"
click at [122, 216] on select "(Please Select) I IDENTIFY AS ONE OR MORE OF THE CLASSIFICATIONS OF PROTECTED V…" at bounding box center [431, 231] width 619 height 30
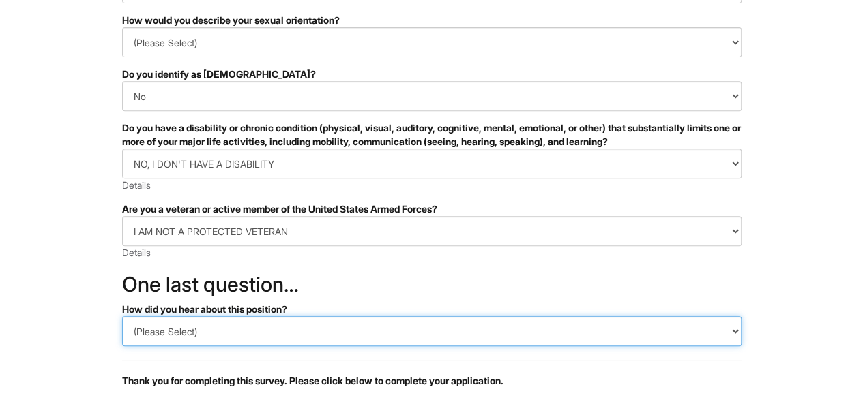
click at [188, 335] on select "(Please Select) CareerBuilder Indeed LinkedIn Monster Referral Other" at bounding box center [431, 331] width 619 height 30
select select "LinkedIn"
click at [122, 316] on select "(Please Select) CareerBuilder Indeed LinkedIn Monster Referral Other" at bounding box center [431, 331] width 619 height 30
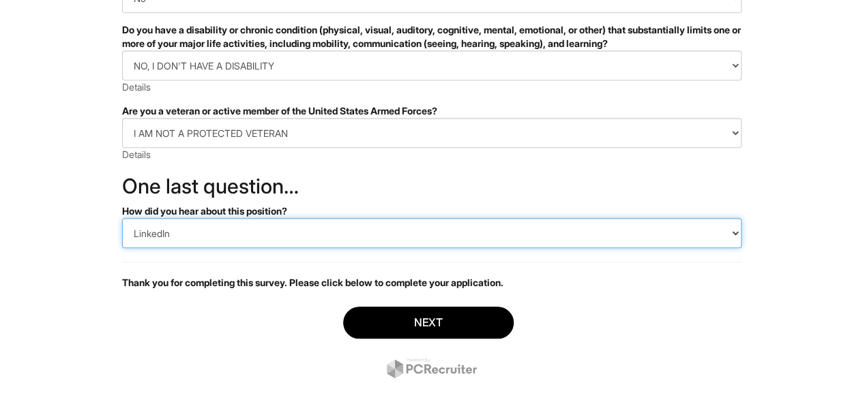
scroll to position [363, 0]
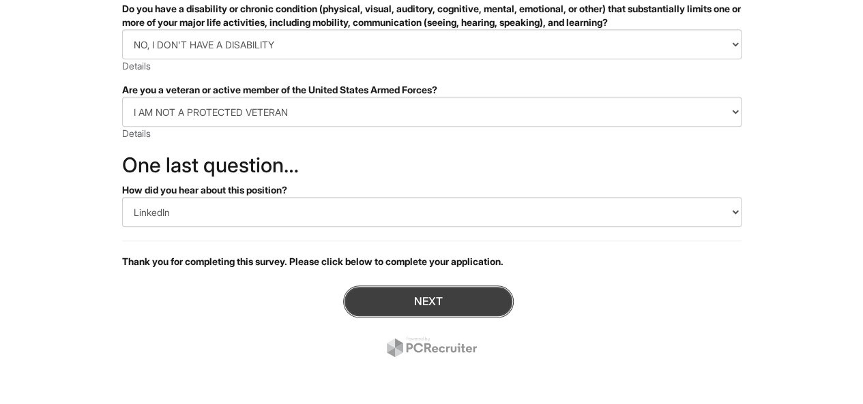
click at [405, 306] on button "Next" at bounding box center [428, 302] width 170 height 32
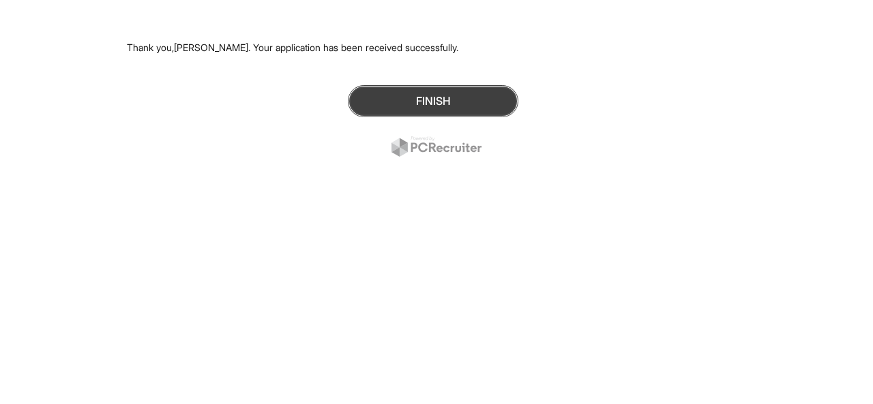
click at [416, 90] on button "Finish" at bounding box center [433, 101] width 170 height 32
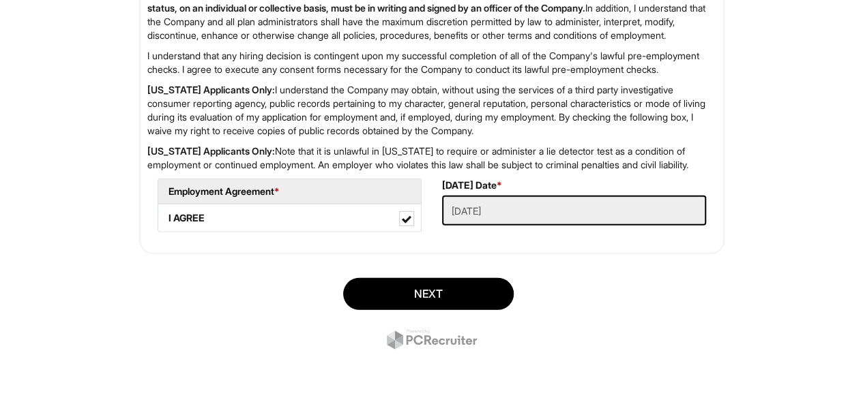
scroll to position [1930, 0]
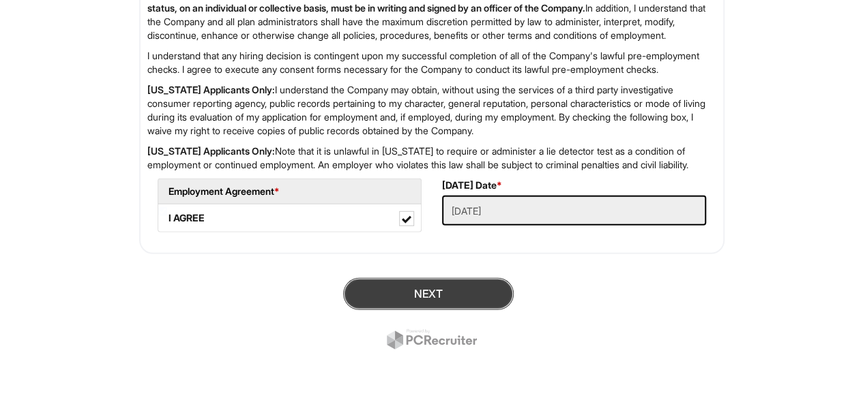
click at [411, 294] on button "Next" at bounding box center [428, 294] width 170 height 32
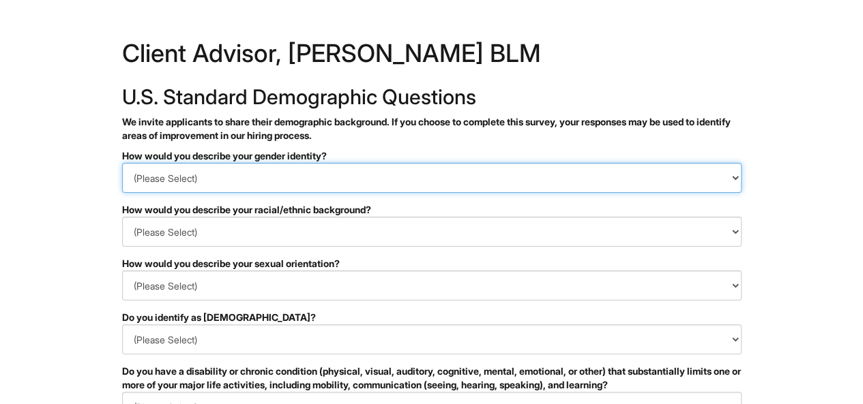
click at [351, 184] on select "(Please Select) Man Woman [DEMOGRAPHIC_DATA] I prefer to self-describe I don't …" at bounding box center [431, 178] width 619 height 30
select select "Man"
click at [122, 163] on select "(Please Select) Man Woman [DEMOGRAPHIC_DATA] I prefer to self-describe I don't …" at bounding box center [431, 178] width 619 height 30
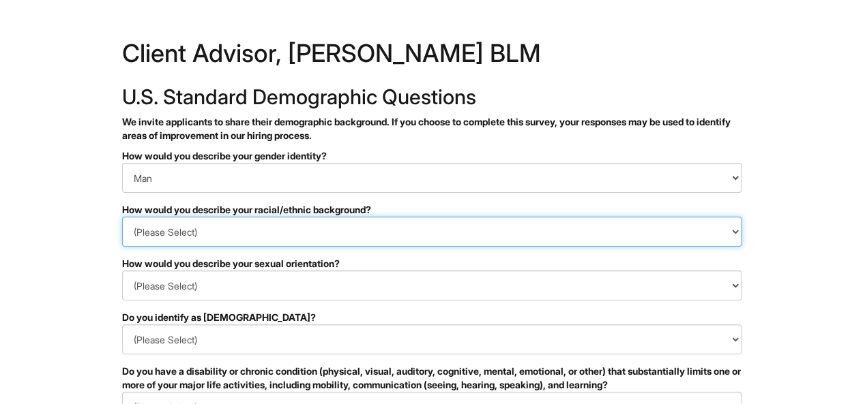
click at [228, 242] on select "(Please Select) [DEMOGRAPHIC_DATA] or of [DEMOGRAPHIC_DATA] descent [DEMOGRAPHI…" at bounding box center [431, 232] width 619 height 30
select select "Black or of [DEMOGRAPHIC_DATA] descent"
click at [122, 217] on select "(Please Select) [DEMOGRAPHIC_DATA] or of [DEMOGRAPHIC_DATA] descent [DEMOGRAPHI…" at bounding box center [431, 232] width 619 height 30
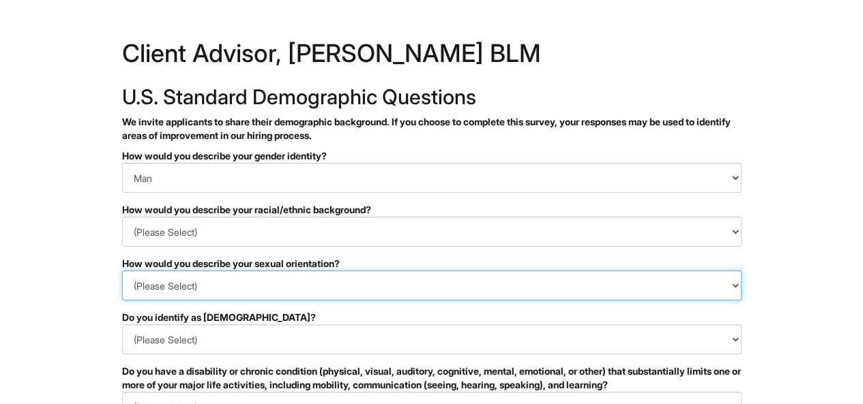
click at [146, 280] on select "(Please Select) Asexual Bisexual and/or pansexual Gay Heterosexual Lesbian Quee…" at bounding box center [431, 286] width 619 height 30
select select "Heterosexual"
click at [122, 271] on select "(Please Select) Asexual Bisexual and/or pansexual Gay Heterosexual Lesbian Quee…" at bounding box center [431, 286] width 619 height 30
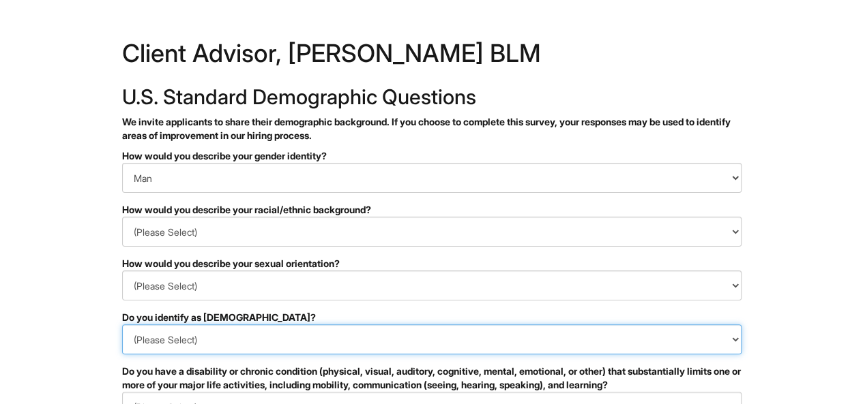
click at [152, 343] on select "(Please Select) Yes No I prefer to self-describe I don't wish to answer" at bounding box center [431, 340] width 619 height 30
select select "No"
click at [122, 325] on select "(Please Select) Yes No I prefer to self-describe I don't wish to answer" at bounding box center [431, 340] width 619 height 30
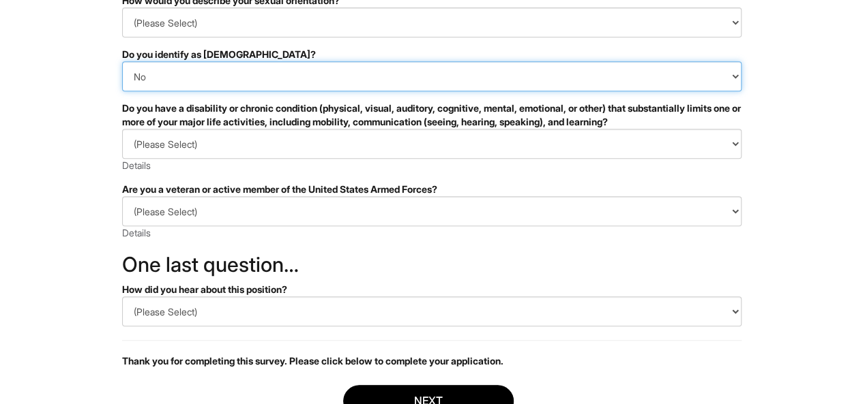
scroll to position [291, 0]
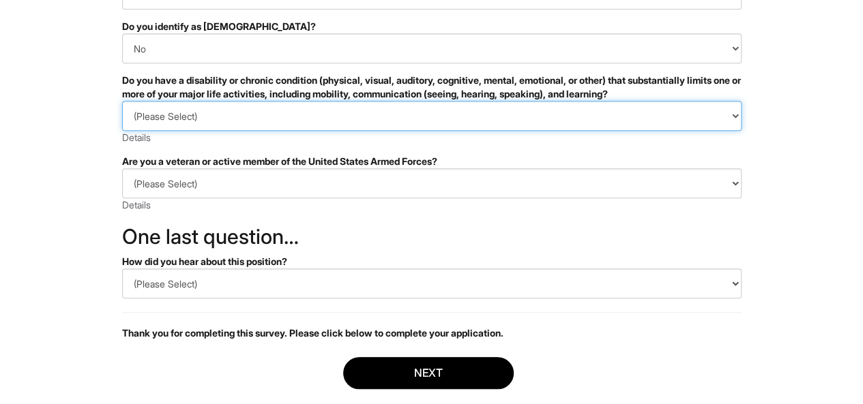
click at [495, 129] on select "(Please Select) YES, I HAVE A DISABILITY (or previously had a disability) NO, I…" at bounding box center [431, 116] width 619 height 30
select select "NO, I DON'T HAVE A DISABILITY"
click at [122, 101] on select "(Please Select) YES, I HAVE A DISABILITY (or previously had a disability) NO, I…" at bounding box center [431, 116] width 619 height 30
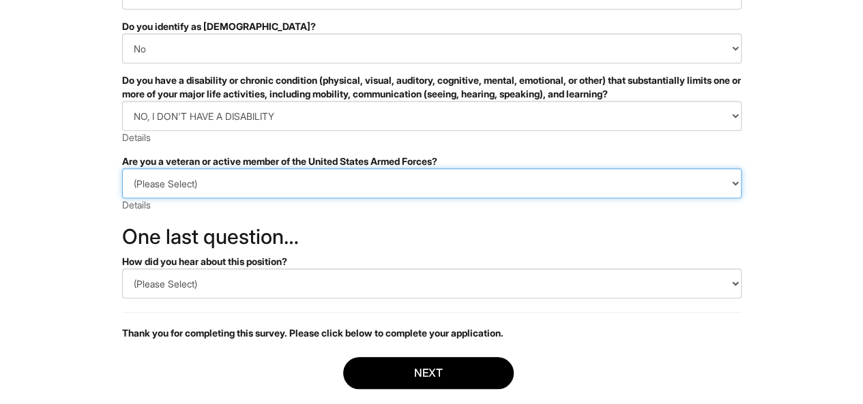
click at [340, 183] on select "(Please Select) I IDENTIFY AS ONE OR MORE OF THE CLASSIFICATIONS OF PROTECTED V…" at bounding box center [431, 183] width 619 height 30
select select "I AM NOT A PROTECTED VETERAN"
click at [122, 168] on select "(Please Select) I IDENTIFY AS ONE OR MORE OF THE CLASSIFICATIONS OF PROTECTED V…" at bounding box center [431, 183] width 619 height 30
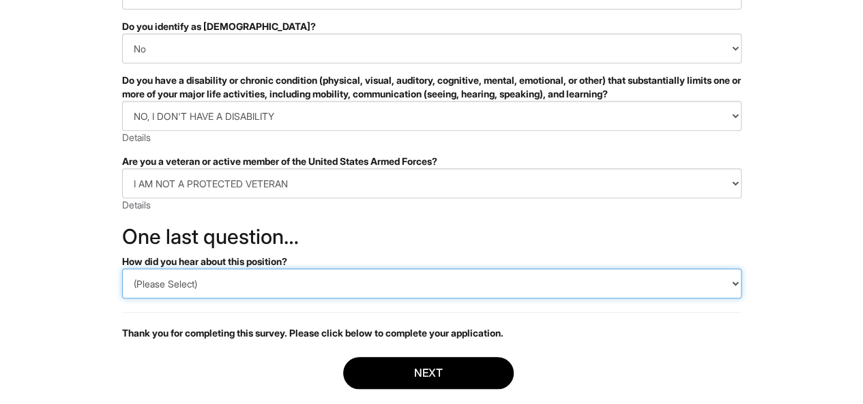
click at [251, 284] on select "(Please Select) CareerBuilder Indeed LinkedIn Monster Referral Other" at bounding box center [431, 284] width 619 height 30
select select "LinkedIn"
click at [122, 269] on select "(Please Select) CareerBuilder Indeed LinkedIn Monster Referral Other" at bounding box center [431, 284] width 619 height 30
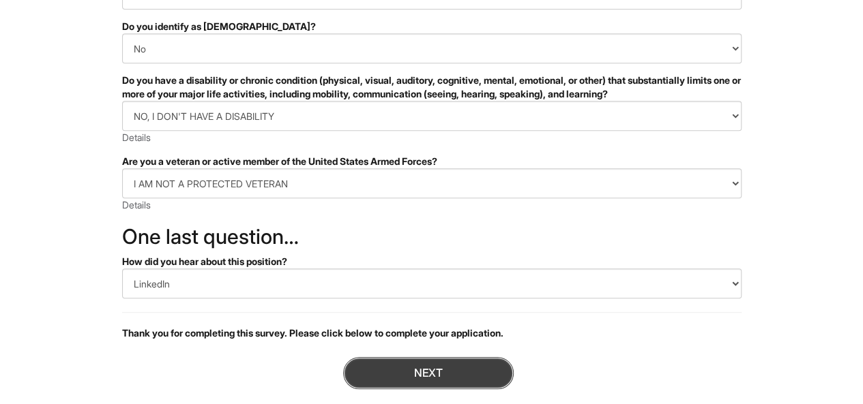
click at [384, 382] on button "Next" at bounding box center [428, 373] width 170 height 32
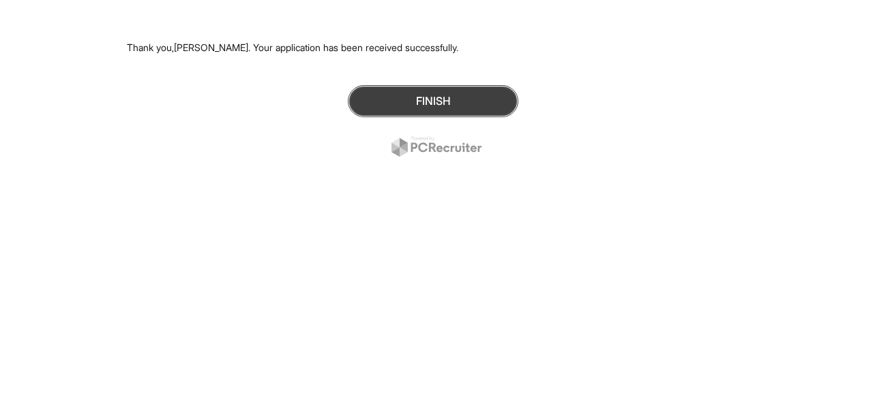
click at [410, 90] on button "Finish" at bounding box center [433, 101] width 170 height 32
